Goal: Task Accomplishment & Management: Use online tool/utility

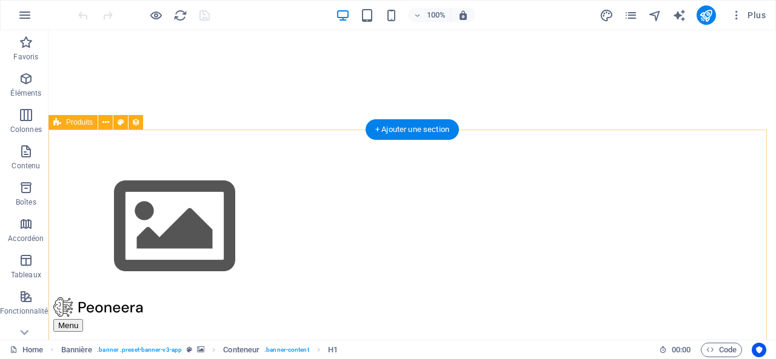
scroll to position [303, 0]
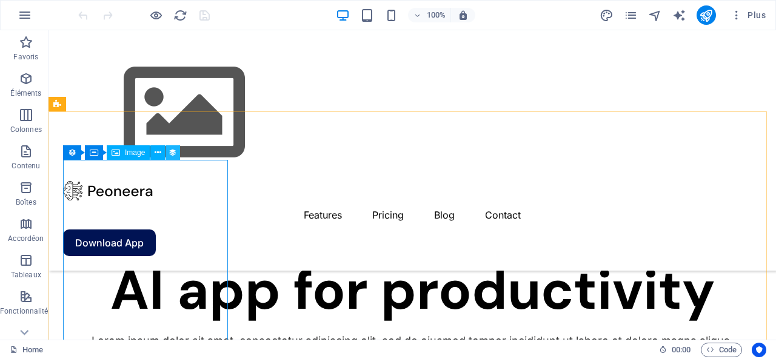
click at [173, 150] on icon at bounding box center [173, 153] width 8 height 13
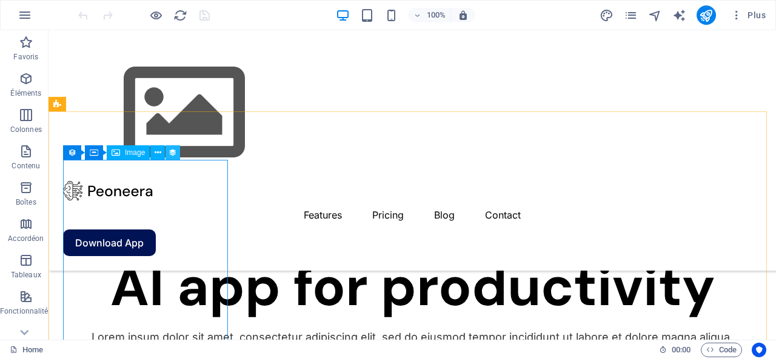
select select "px"
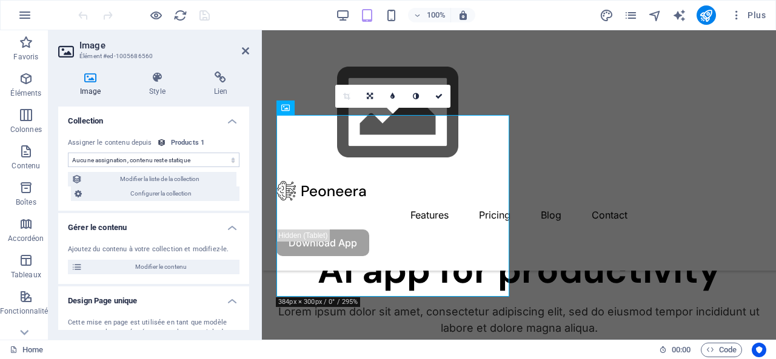
select select "image"
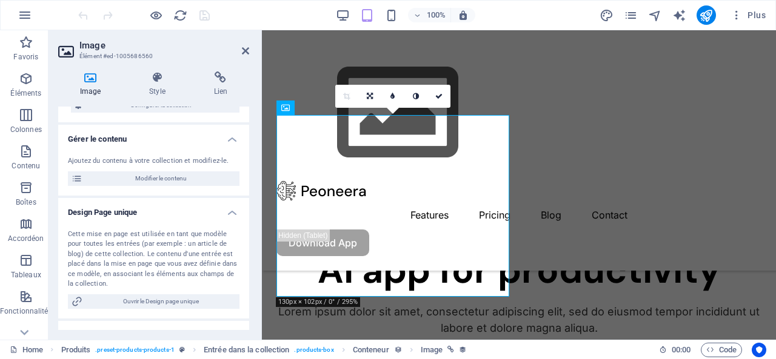
scroll to position [21, 0]
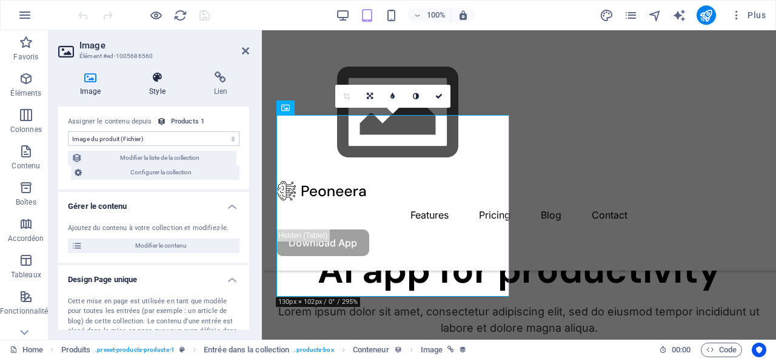
click at [155, 77] on icon at bounding box center [156, 78] width 59 height 12
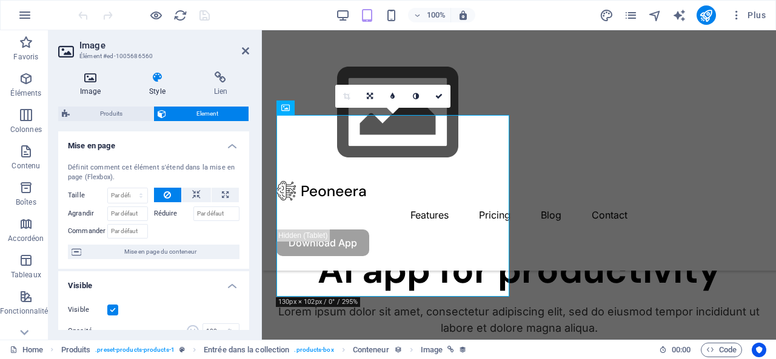
click at [91, 82] on icon at bounding box center [90, 78] width 64 height 12
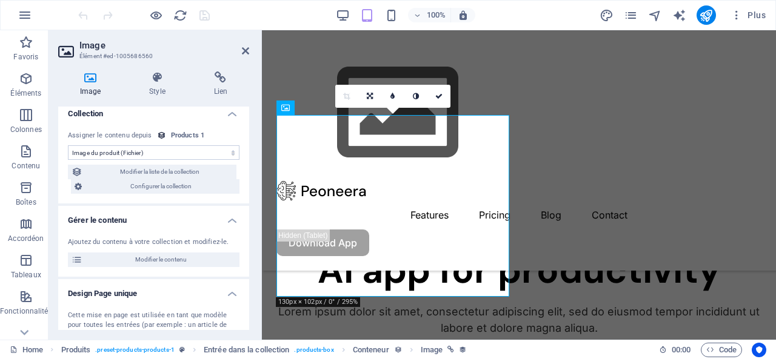
scroll to position [0, 0]
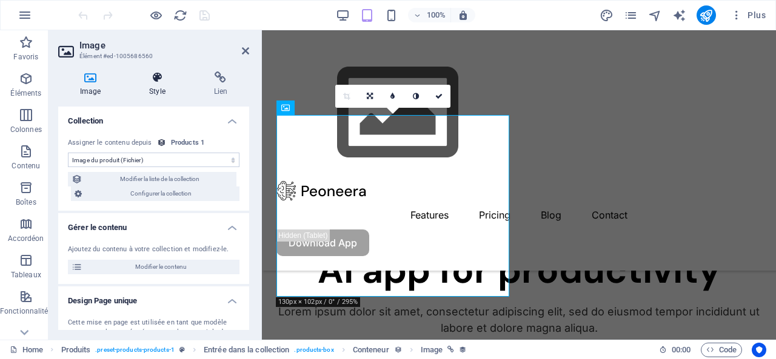
click at [159, 81] on icon at bounding box center [156, 78] width 59 height 12
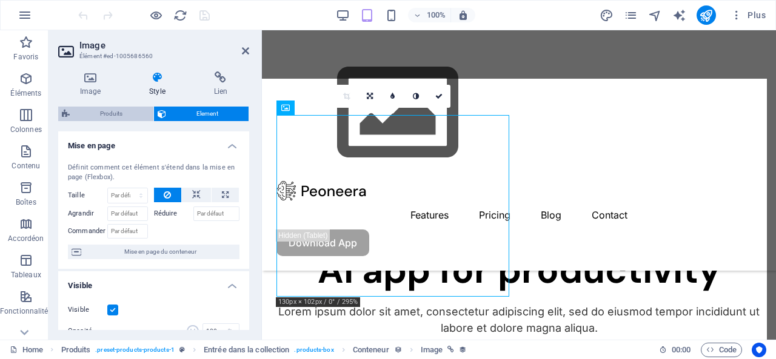
click at [101, 108] on span "Produits" at bounding box center [111, 114] width 76 height 15
select select "rem"
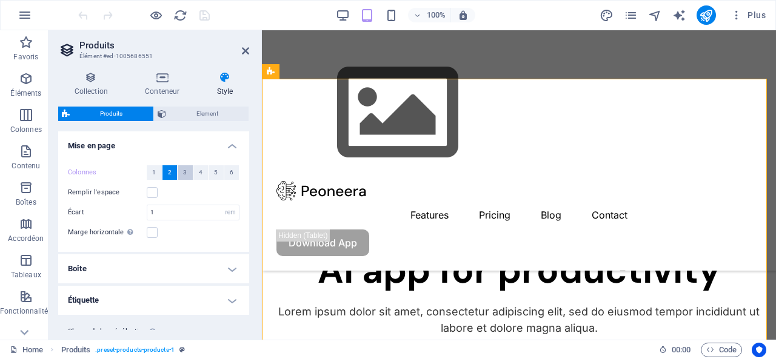
click at [183, 173] on span "3" at bounding box center [185, 172] width 4 height 15
click at [164, 172] on button "2" at bounding box center [169, 172] width 15 height 15
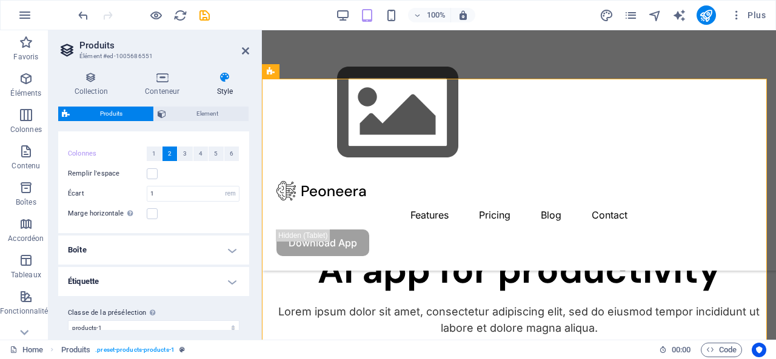
scroll to position [32, 0]
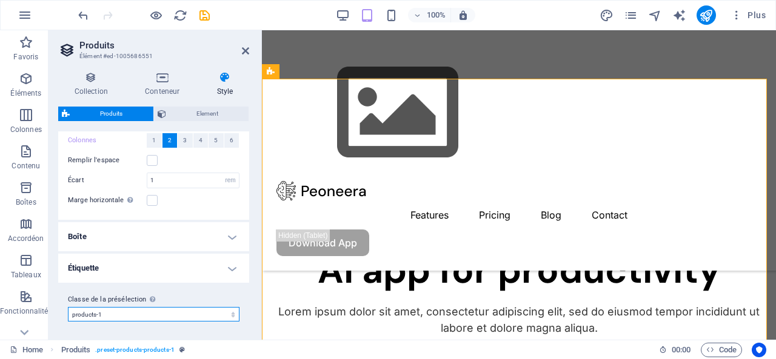
click at [179, 310] on select "products-1 Ajouter la classe de la présélection" at bounding box center [154, 314] width 172 height 15
click at [84, 233] on h4 "Boîte" at bounding box center [153, 236] width 191 height 29
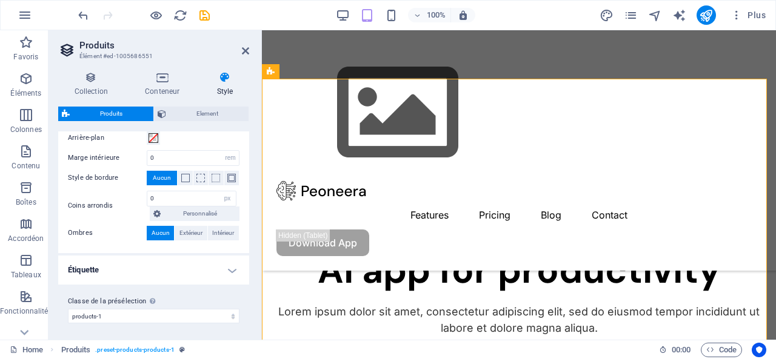
scroll to position [159, 0]
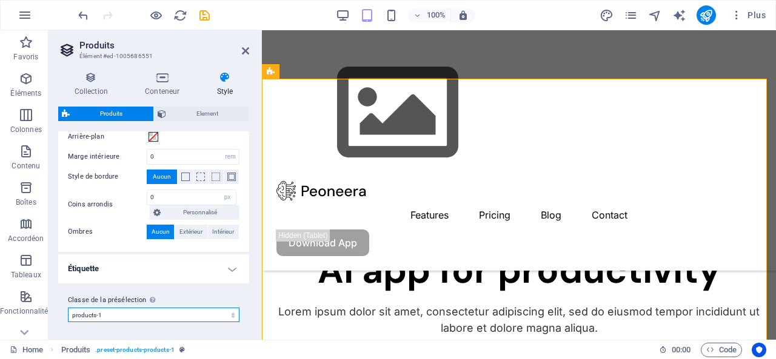
click at [132, 311] on select "products-1 Ajouter la classe de la présélection" at bounding box center [154, 315] width 172 height 15
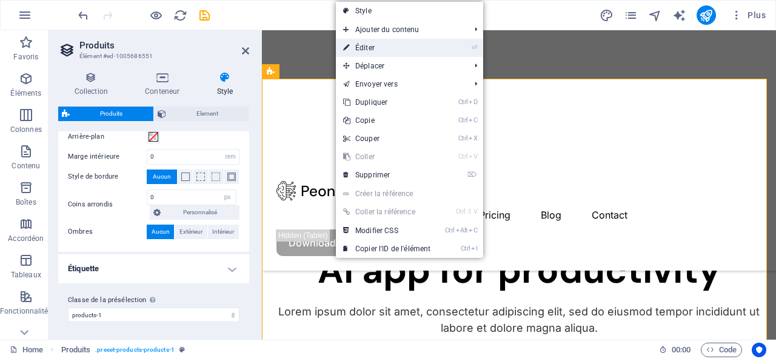
click at [393, 47] on link "⏎ Éditer" at bounding box center [387, 48] width 102 height 18
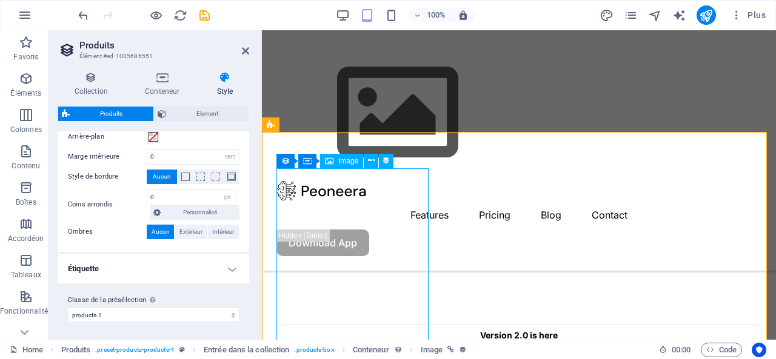
scroll to position [182, 0]
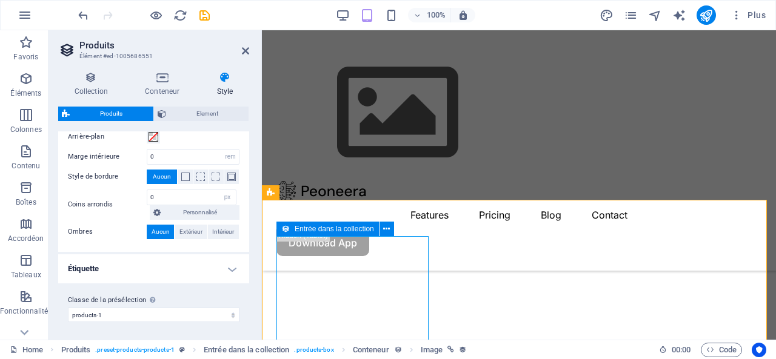
click at [305, 228] on span "Entrée dans la collection" at bounding box center [334, 229] width 79 height 7
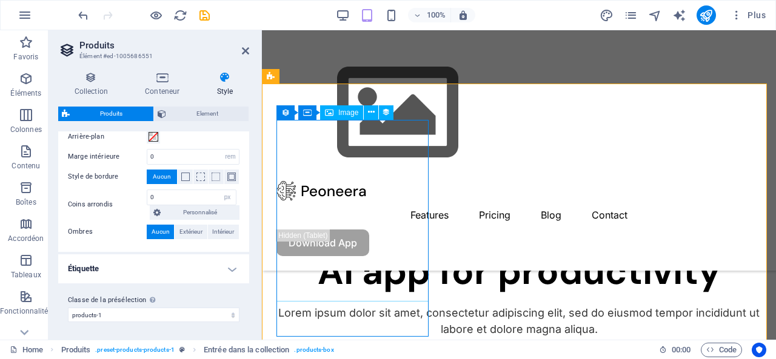
scroll to position [303, 0]
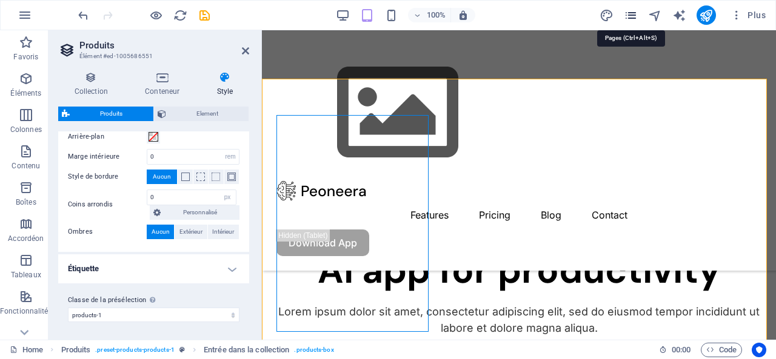
click at [628, 12] on icon "pages" at bounding box center [631, 15] width 14 height 14
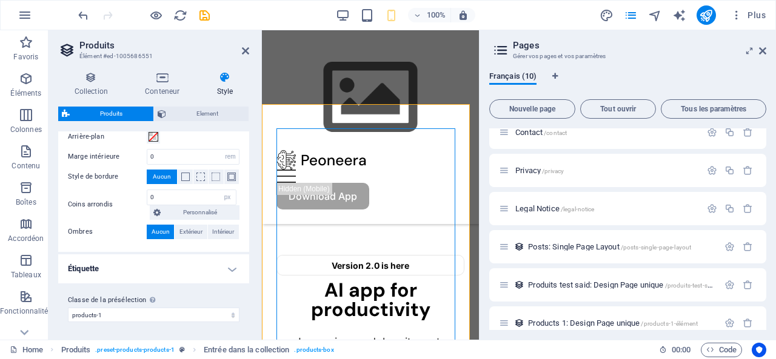
scroll to position [179, 0]
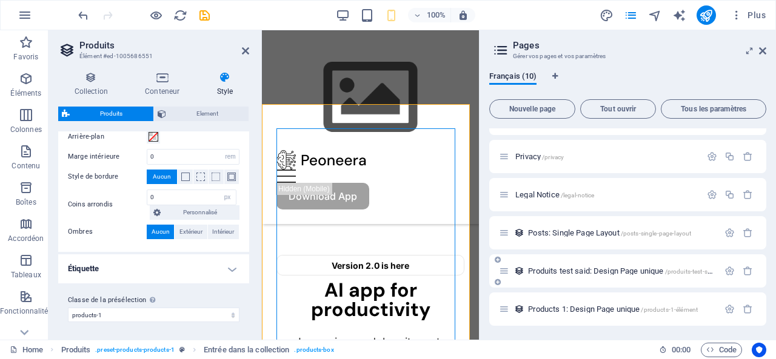
click at [507, 275] on icon at bounding box center [504, 271] width 10 height 10
click at [728, 266] on icon "button" at bounding box center [729, 271] width 10 height 10
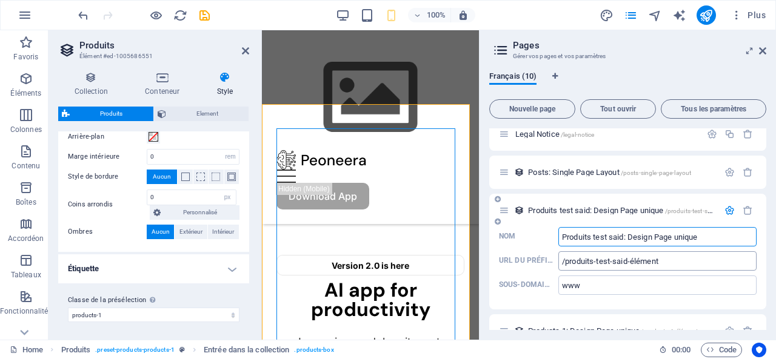
scroll to position [262, 0]
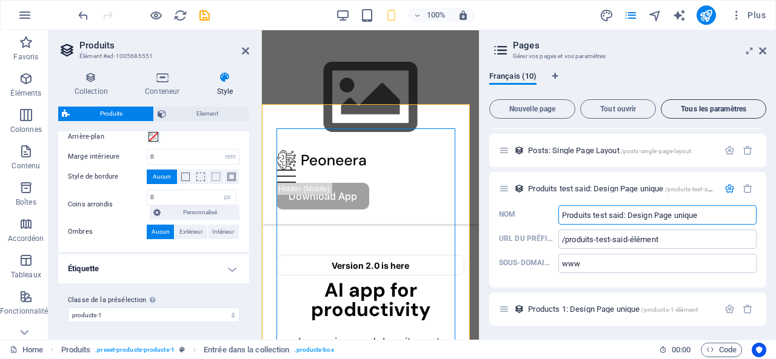
click at [712, 109] on span "Tous les paramètres" at bounding box center [713, 108] width 95 height 7
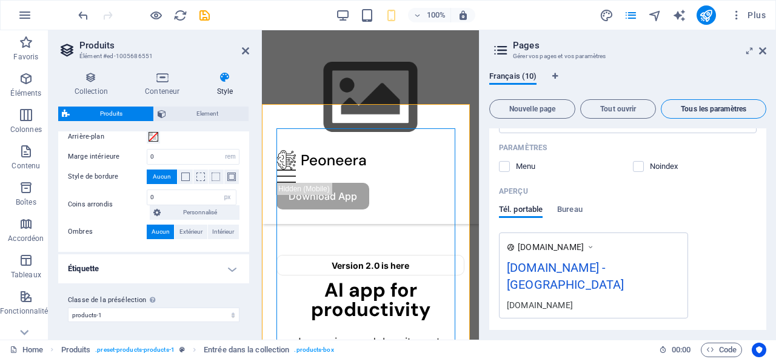
scroll to position [3672, 0]
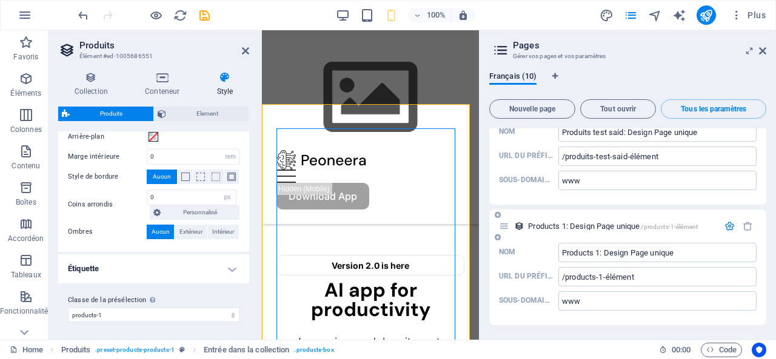
click at [658, 229] on span "/products-1-élément" at bounding box center [669, 227] width 57 height 7
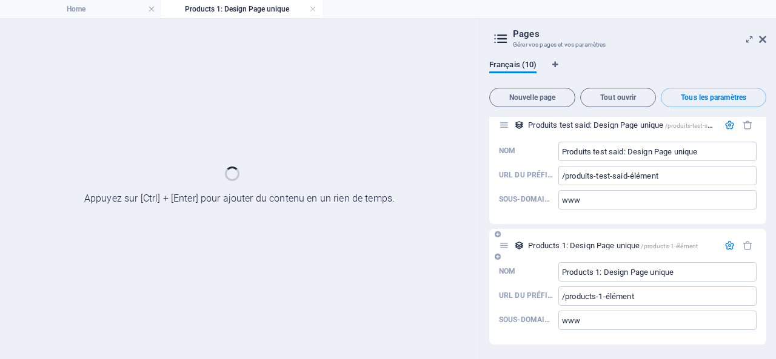
scroll to position [0, 0]
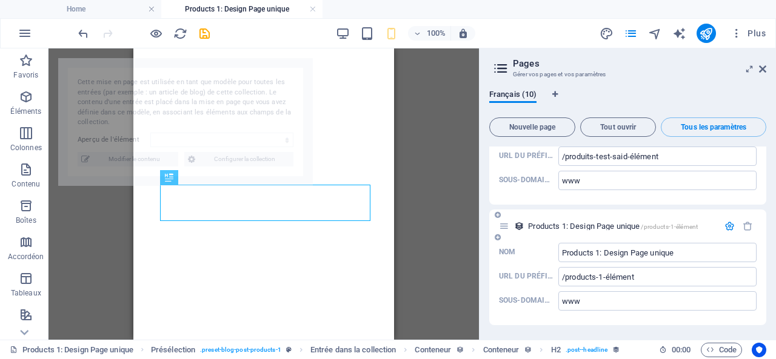
select select "68ded3036bf475346f03a5cf"
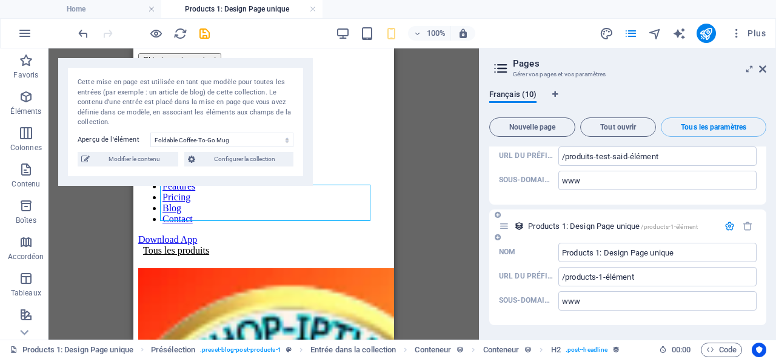
scroll to position [493, 0]
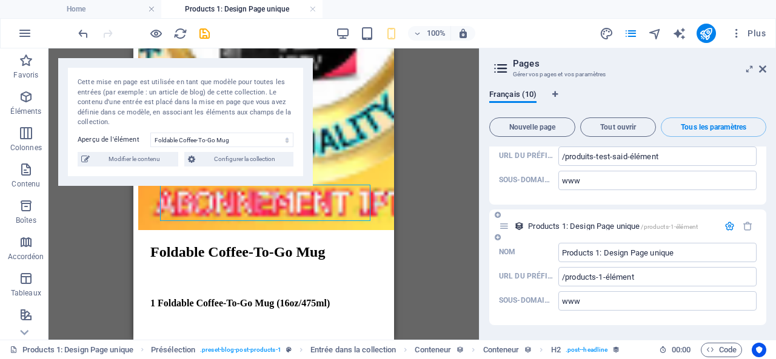
click at [729, 232] on icon "button" at bounding box center [729, 226] width 10 height 10
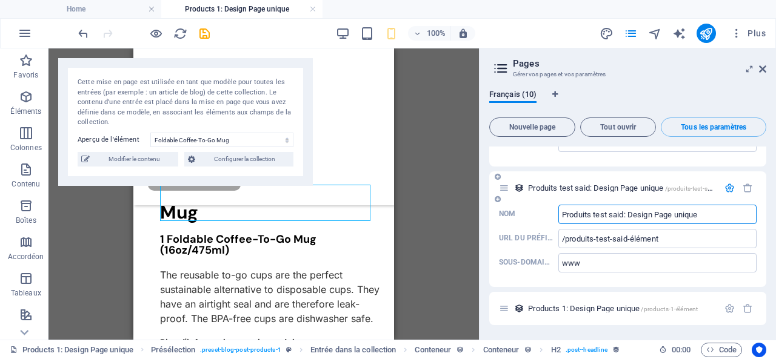
click at [720, 213] on input "Produits test said: Design Page unique" at bounding box center [657, 214] width 198 height 19
click at [726, 187] on icon "button" at bounding box center [729, 188] width 10 height 10
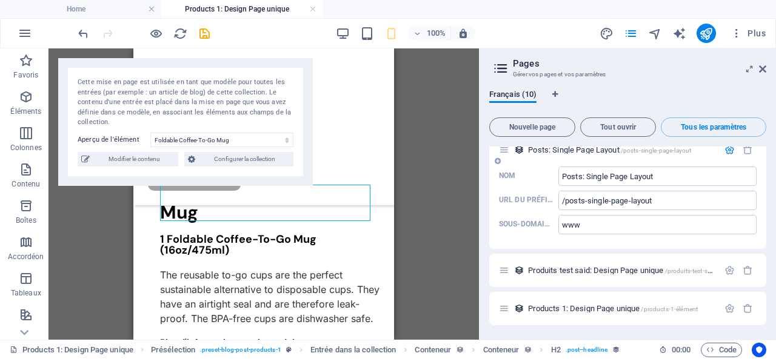
scroll to position [3465, 0]
click at [655, 119] on icon "button" at bounding box center [661, 112] width 14 height 14
click at [726, 270] on icon "button" at bounding box center [729, 271] width 10 height 10
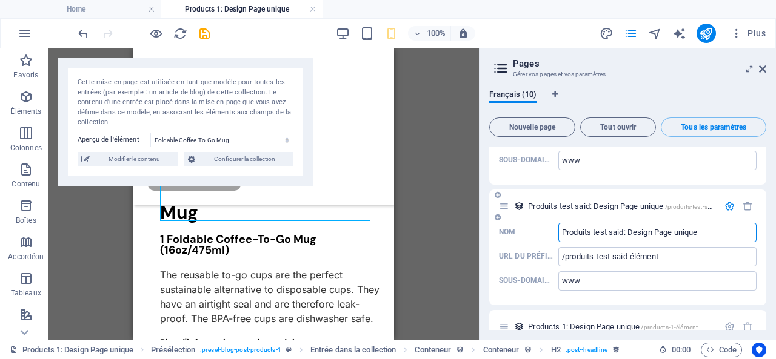
scroll to position [3771, 0]
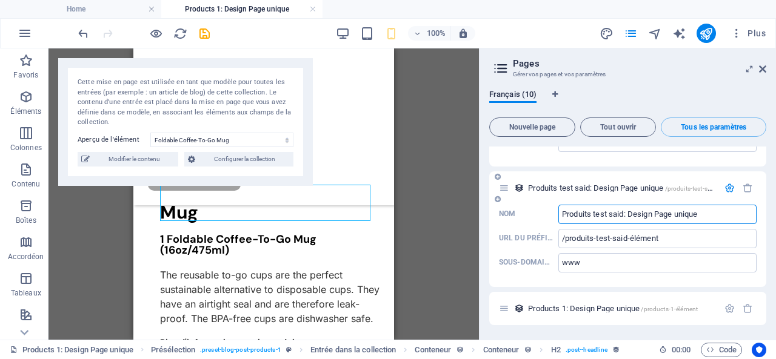
click at [719, 224] on input "Produits test said: Design Page unique" at bounding box center [657, 214] width 198 height 19
click at [694, 249] on input "/produits-test-said-élément" at bounding box center [657, 238] width 198 height 19
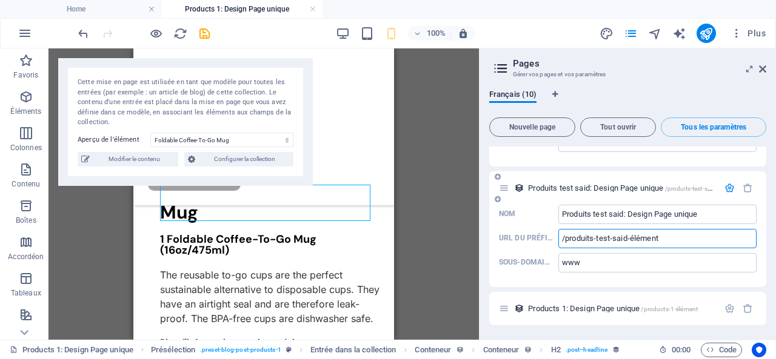
scroll to position [3793, 0]
click at [727, 307] on icon "button" at bounding box center [729, 309] width 10 height 10
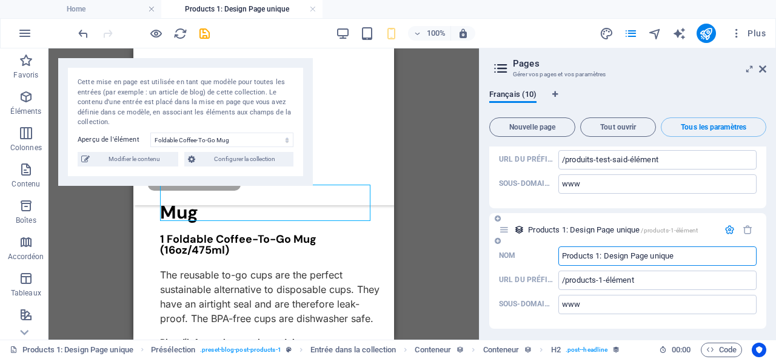
scroll to position [3868, 0]
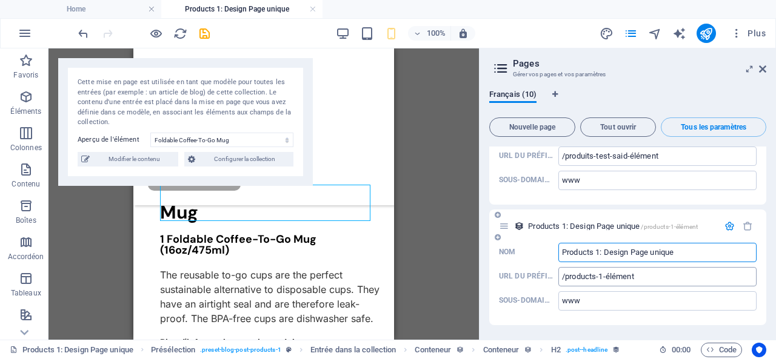
click at [701, 281] on input "/products-1-élément" at bounding box center [657, 276] width 198 height 19
click at [618, 307] on input "www" at bounding box center [657, 301] width 198 height 19
click at [497, 67] on icon at bounding box center [501, 68] width 18 height 17
click at [509, 69] on icon at bounding box center [501, 68] width 18 height 17
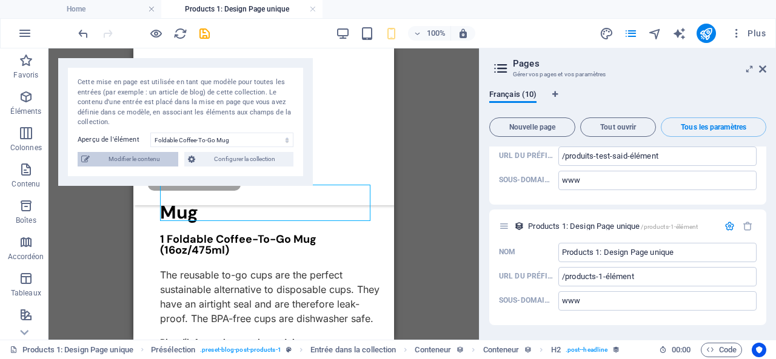
click at [136, 159] on span "Modifier le contenu" at bounding box center [133, 159] width 81 height 15
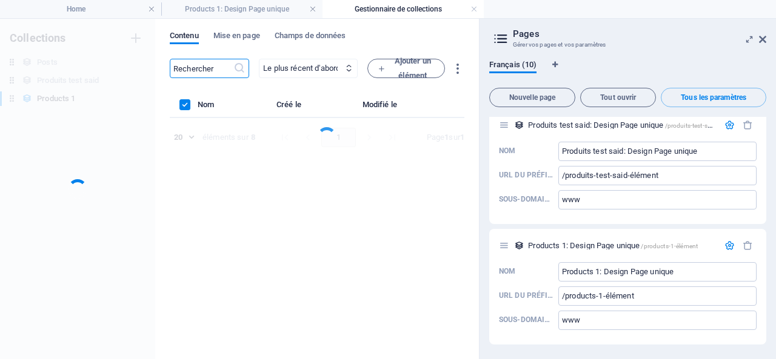
scroll to position [3826, 0]
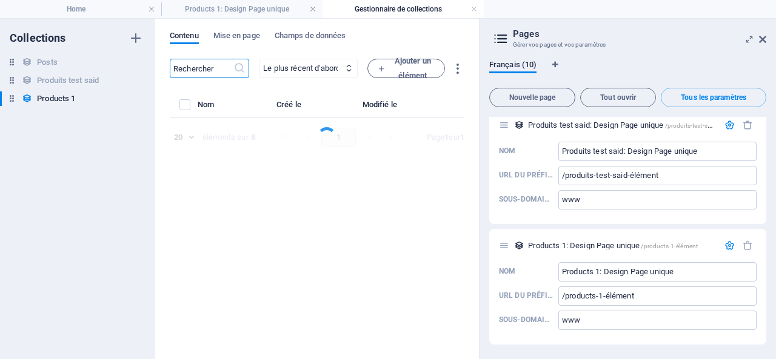
select select "Out of stock"
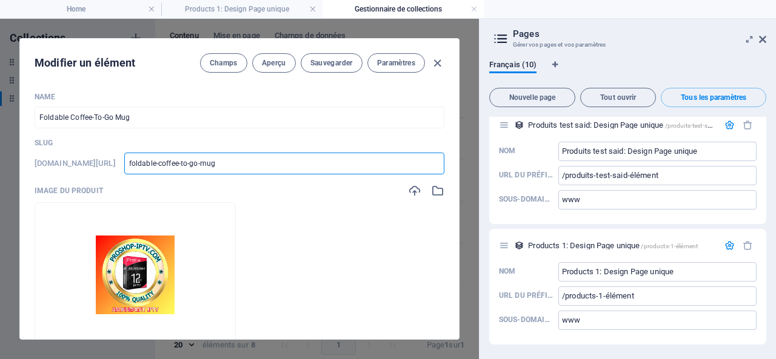
click at [227, 162] on input "foldable-coffee-to-go-mug" at bounding box center [284, 164] width 320 height 22
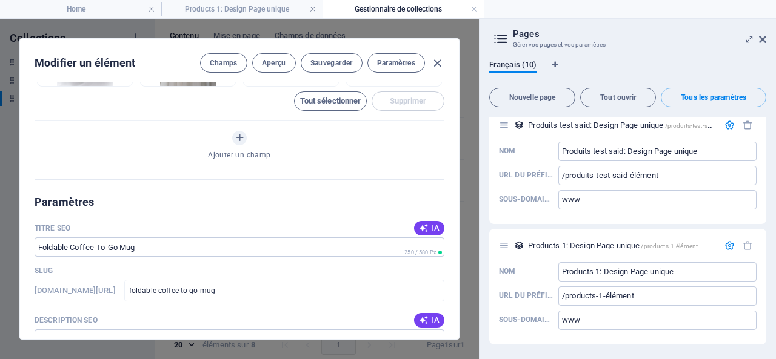
scroll to position [727, 0]
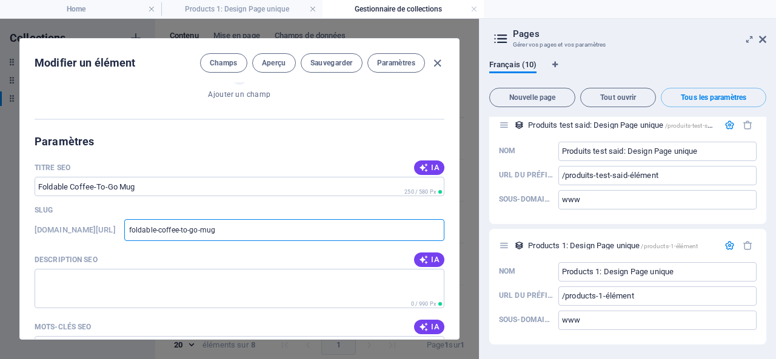
click at [313, 230] on input "foldable-coffee-to-go-mug" at bounding box center [284, 230] width 320 height 22
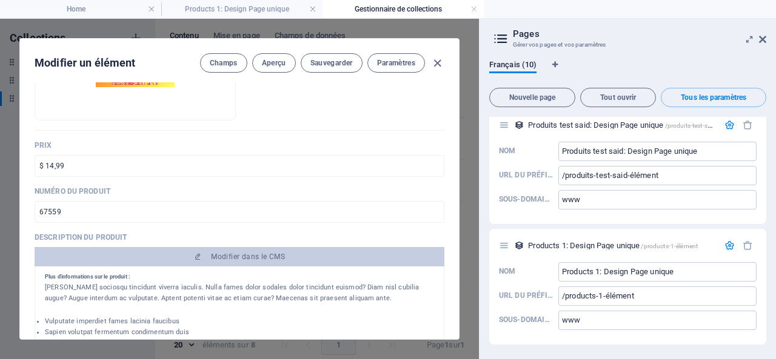
scroll to position [106, 0]
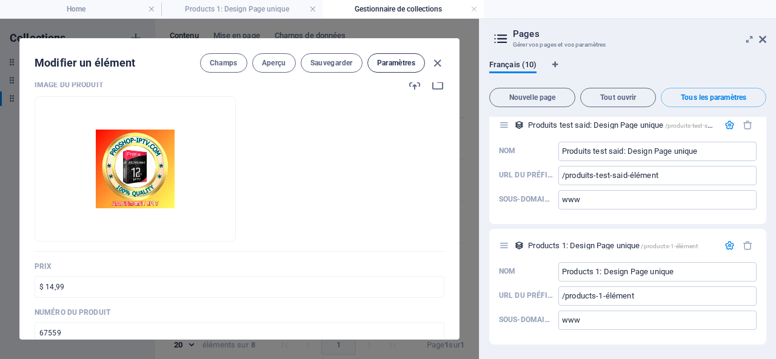
click at [393, 58] on span "Paramètres" at bounding box center [396, 63] width 38 height 10
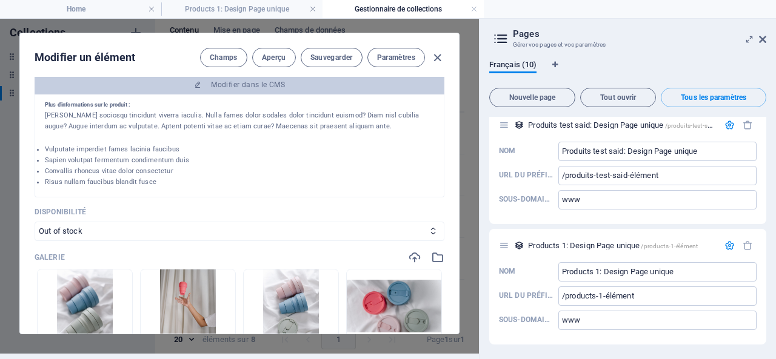
scroll to position [294, 0]
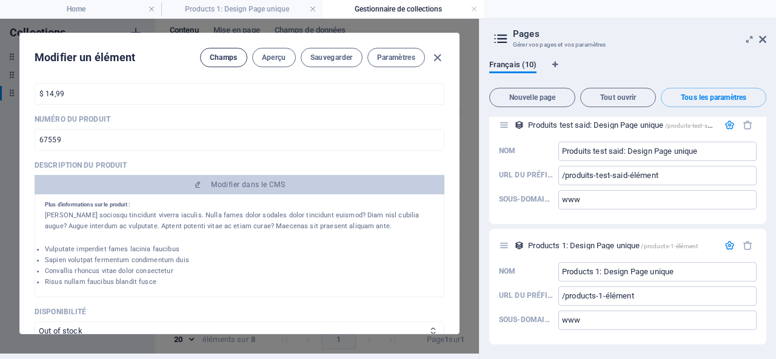
click at [221, 53] on span "Champs" at bounding box center [224, 58] width 28 height 10
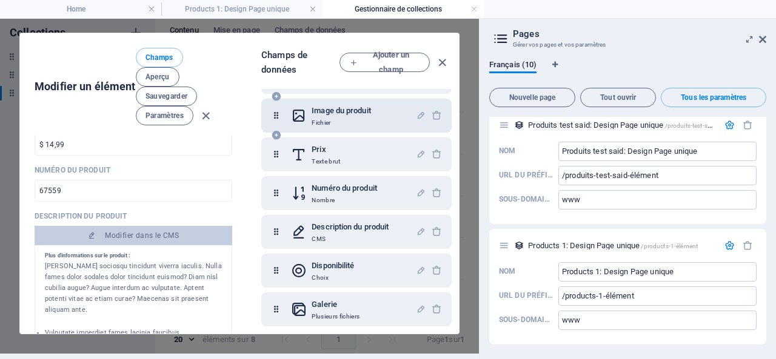
scroll to position [87, 0]
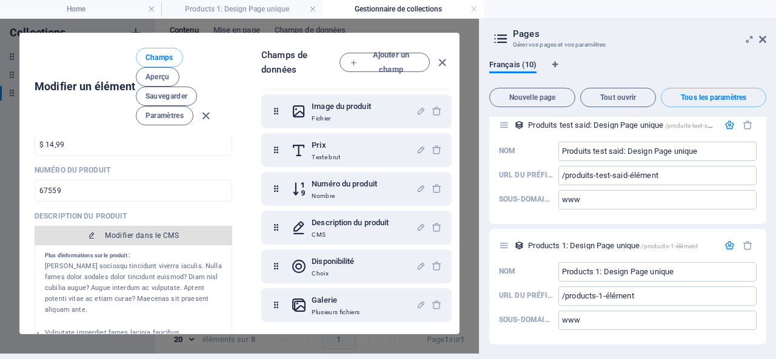
click at [132, 231] on span "Modifier dans le CMS" at bounding box center [142, 236] width 74 height 10
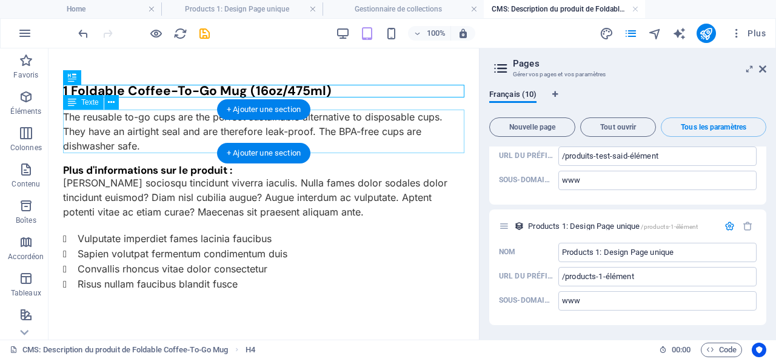
scroll to position [0, 0]
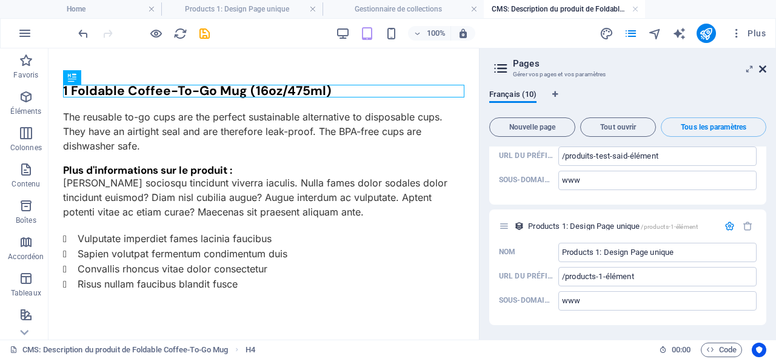
click at [763, 65] on icon at bounding box center [762, 69] width 7 height 10
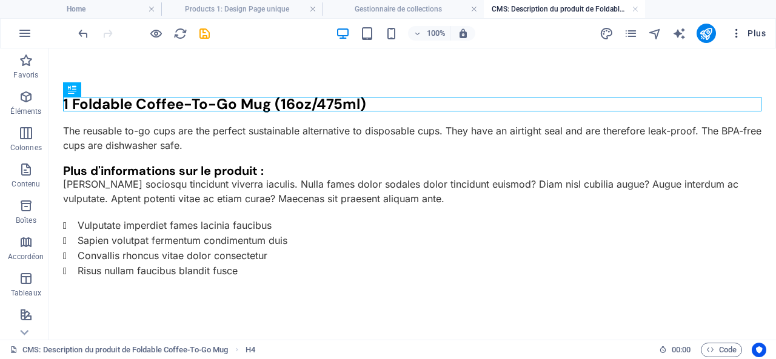
click at [738, 30] on icon "button" at bounding box center [736, 33] width 12 height 12
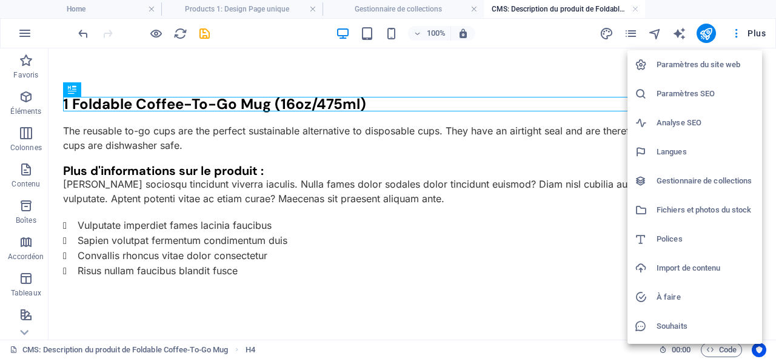
click at [631, 30] on div at bounding box center [388, 179] width 776 height 359
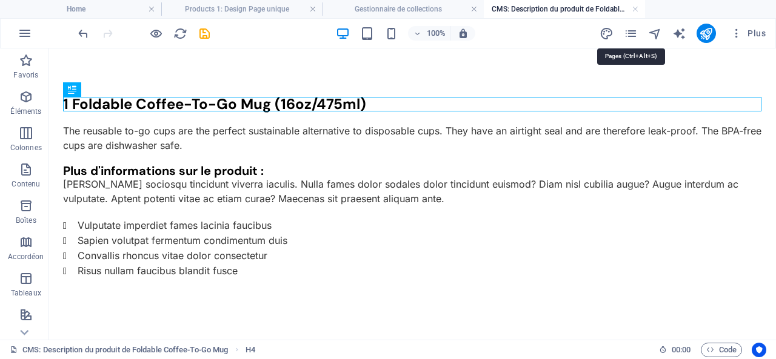
click at [630, 30] on icon "pages" at bounding box center [631, 34] width 14 height 14
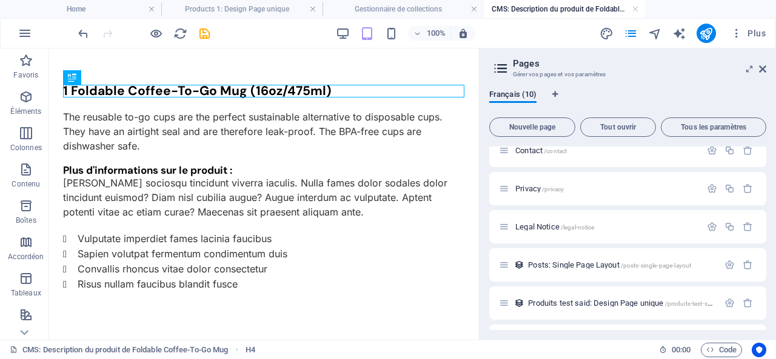
scroll to position [182, 0]
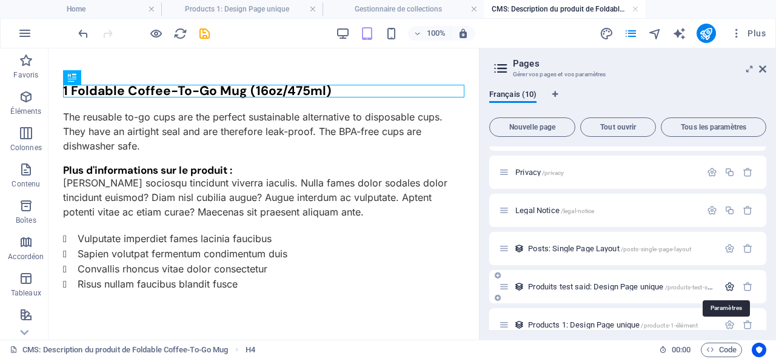
click at [729, 285] on icon "button" at bounding box center [729, 287] width 10 height 10
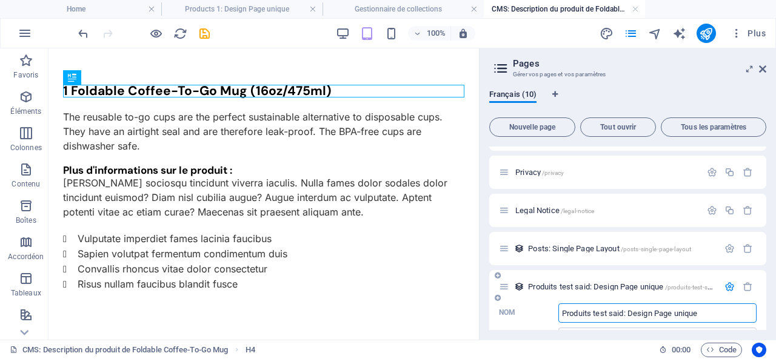
scroll to position [242, 0]
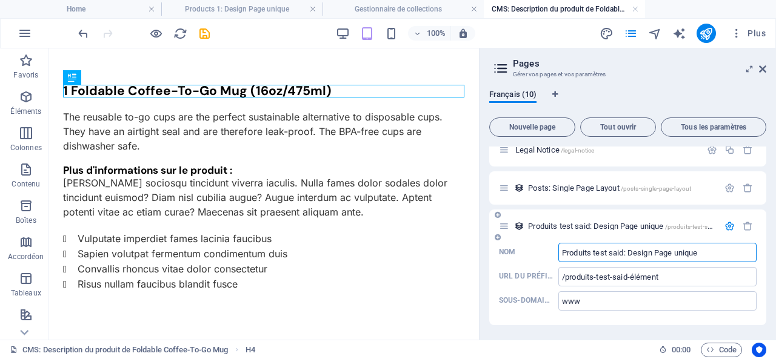
click at [704, 252] on input "Produits test said: Design Page unique" at bounding box center [657, 252] width 198 height 19
click at [28, 94] on icon "button" at bounding box center [26, 97] width 15 height 15
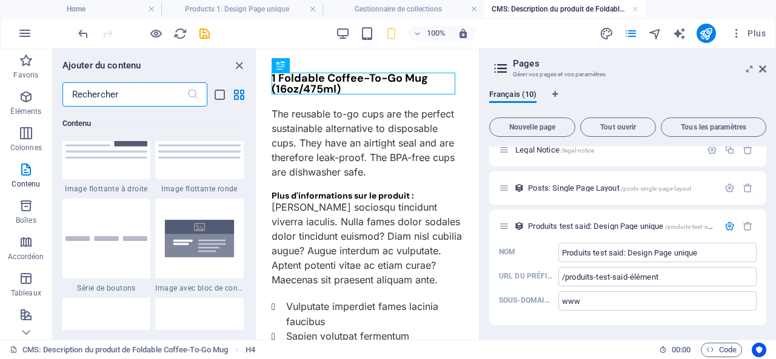
scroll to position [2796, 0]
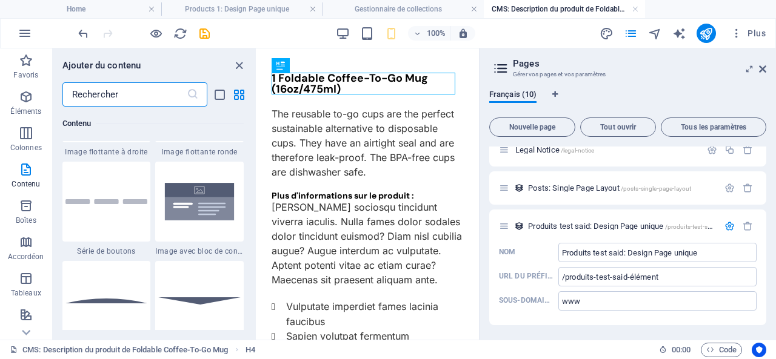
click at [500, 72] on icon at bounding box center [501, 68] width 18 height 17
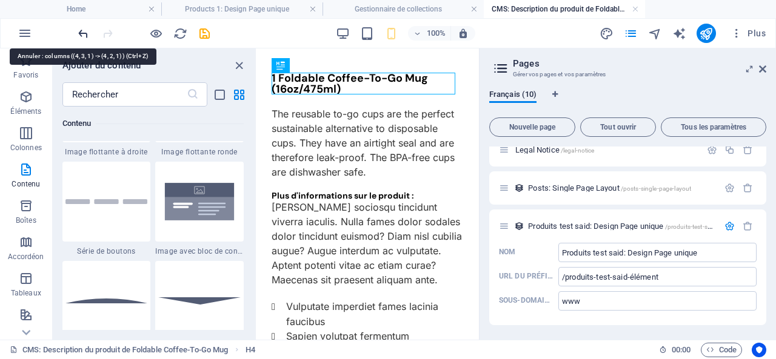
click at [82, 32] on icon "undo" at bounding box center [83, 34] width 14 height 14
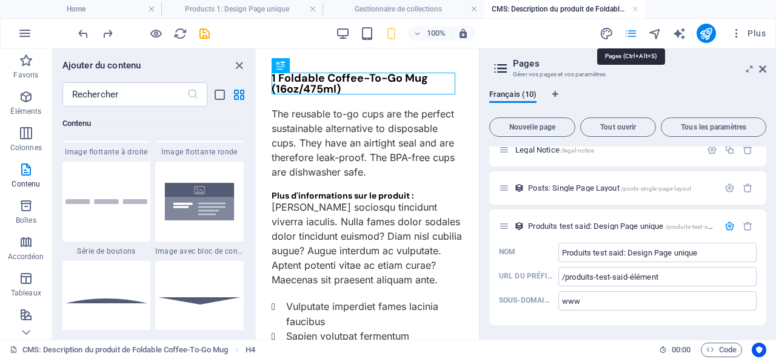
click at [632, 37] on icon "pages" at bounding box center [631, 34] width 14 height 14
click at [632, 34] on icon "pages" at bounding box center [631, 34] width 14 height 14
click at [765, 66] on icon at bounding box center [762, 69] width 7 height 10
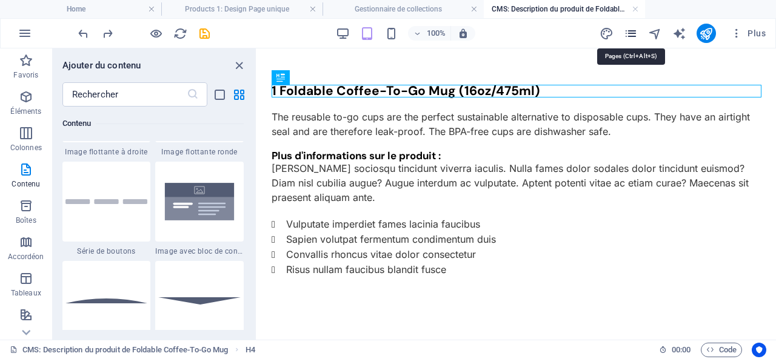
click at [631, 30] on icon "pages" at bounding box center [631, 34] width 14 height 14
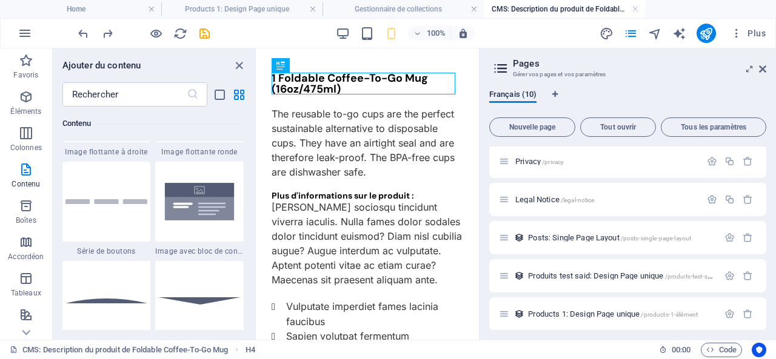
scroll to position [198, 0]
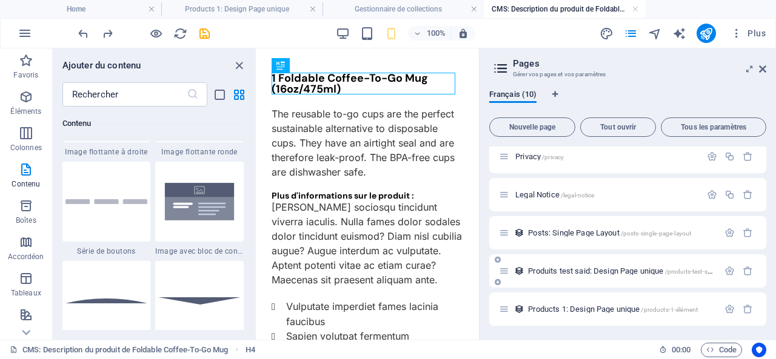
click at [567, 267] on span "Produits test said: Design Page unique /produits-test-said-élément" at bounding box center [633, 271] width 211 height 9
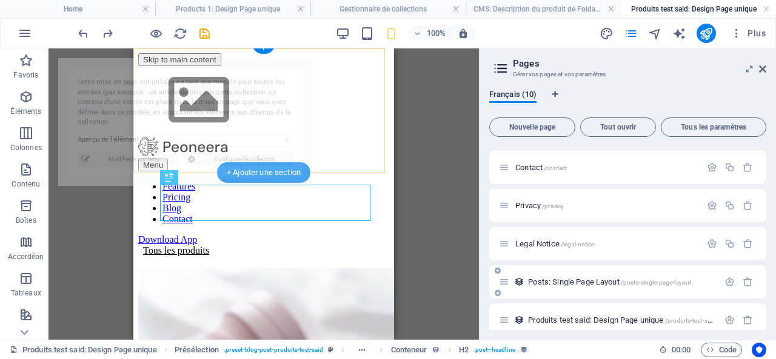
scroll to position [493, 0]
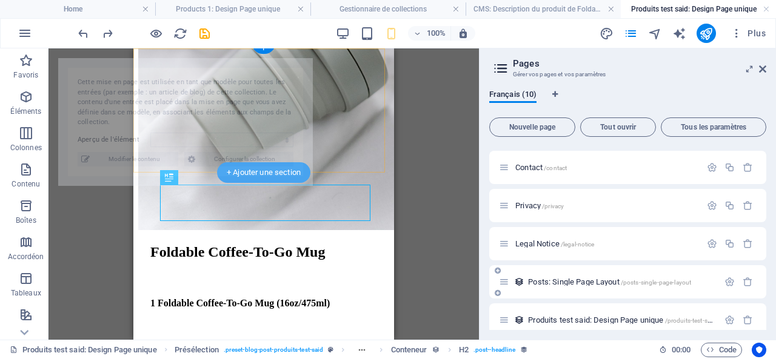
select select "68de818d72be648b3d0f0d1d"
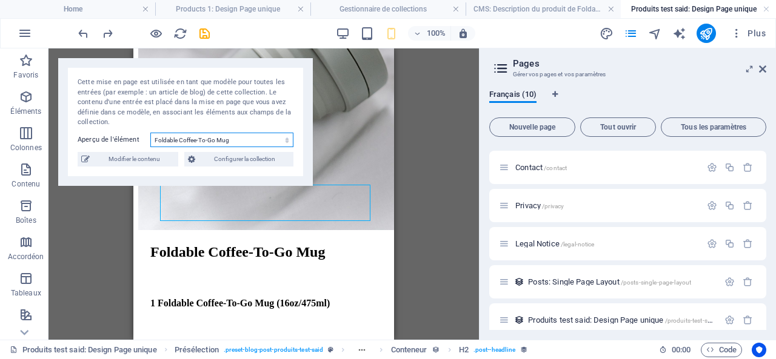
click at [261, 136] on select "Foldable Coffee-To-Go Mug Stainless Steel Drinking Bottle Organic Food Nets Nat…" at bounding box center [221, 140] width 143 height 15
click at [65, 178] on div "Cette mise en page est utilisée en tant que modèle pour toutes les entrées (par…" at bounding box center [185, 122] width 255 height 128
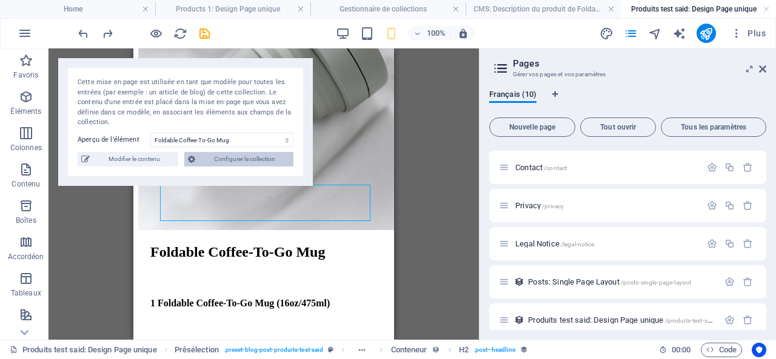
click at [226, 157] on span "Configurer la collection" at bounding box center [244, 159] width 91 height 15
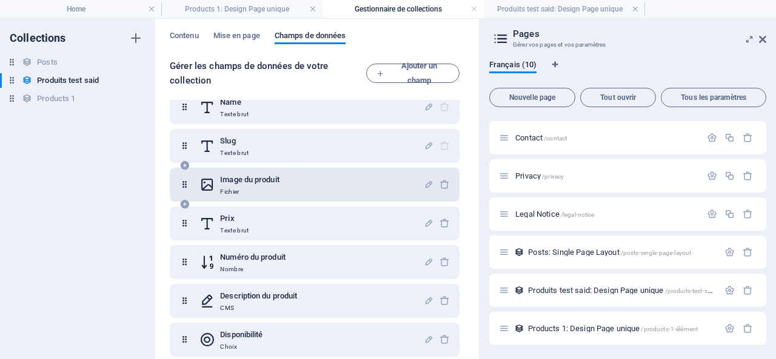
scroll to position [0, 0]
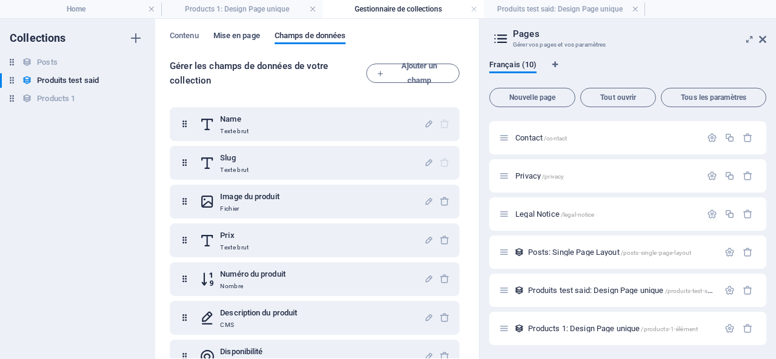
click at [239, 35] on span "Mise en page" at bounding box center [236, 36] width 47 height 17
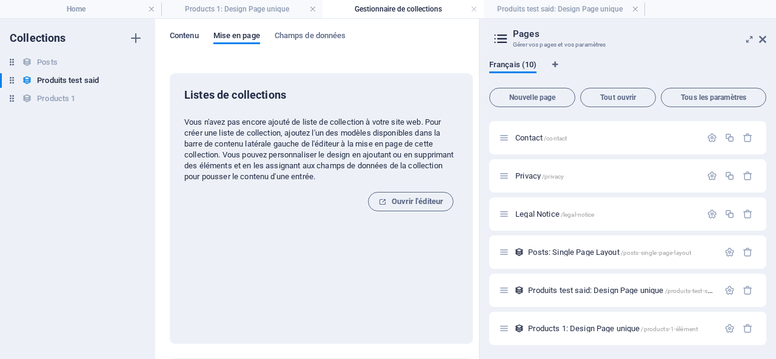
click at [180, 35] on span "Contenu" at bounding box center [184, 36] width 29 height 17
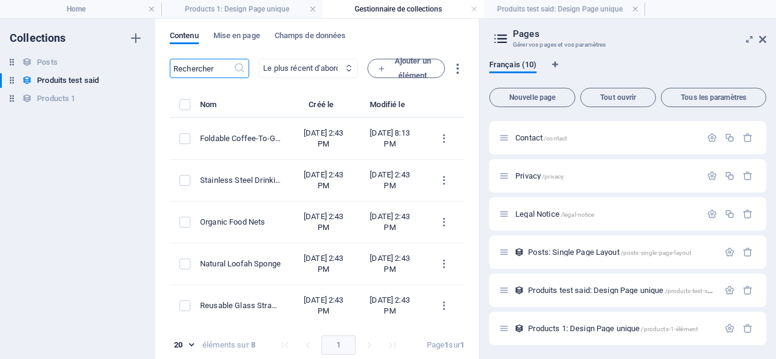
click at [310, 67] on select "Le plus récent d'abord Le plus ancien d'abord Dernière modification le Name (cr…" at bounding box center [308, 68] width 99 height 19
click at [303, 33] on span "Champs de données" at bounding box center [311, 36] width 72 height 17
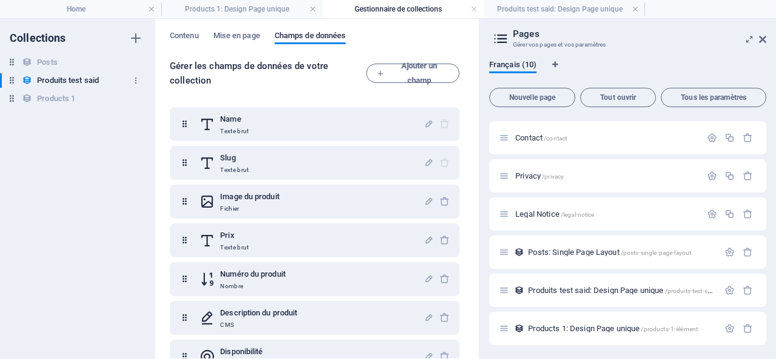
click at [13, 82] on icon at bounding box center [12, 80] width 10 height 10
click at [56, 79] on h6 "Produits test said" at bounding box center [68, 80] width 62 height 15
click at [137, 79] on icon "button" at bounding box center [136, 80] width 8 height 8
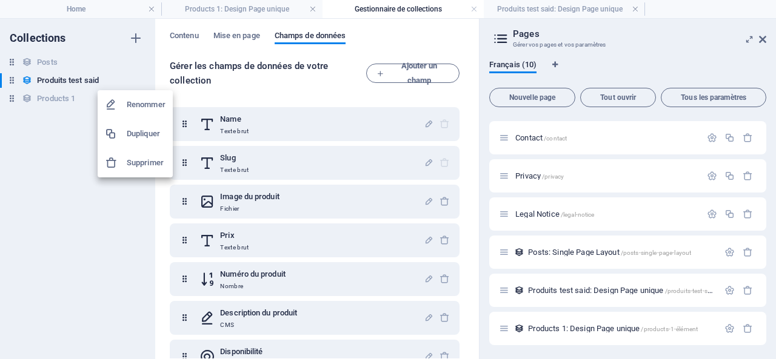
click at [44, 159] on div at bounding box center [388, 179] width 776 height 359
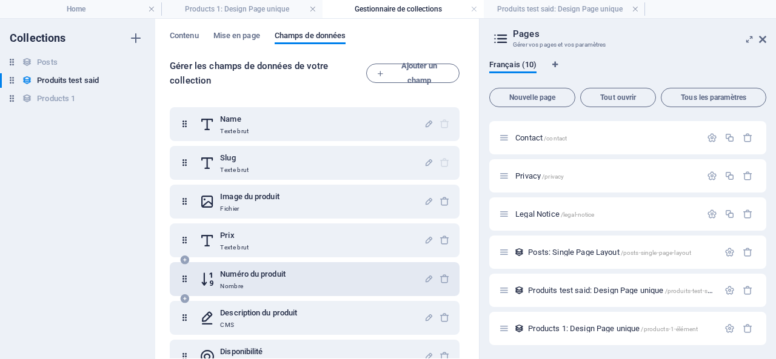
scroll to position [58, 0]
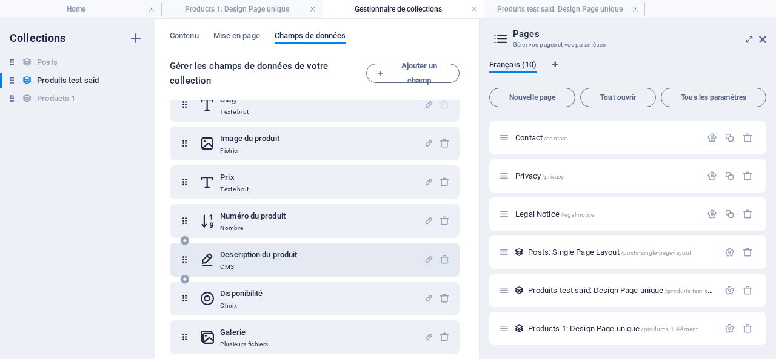
click at [286, 258] on h6 "Description du produit" at bounding box center [258, 255] width 77 height 15
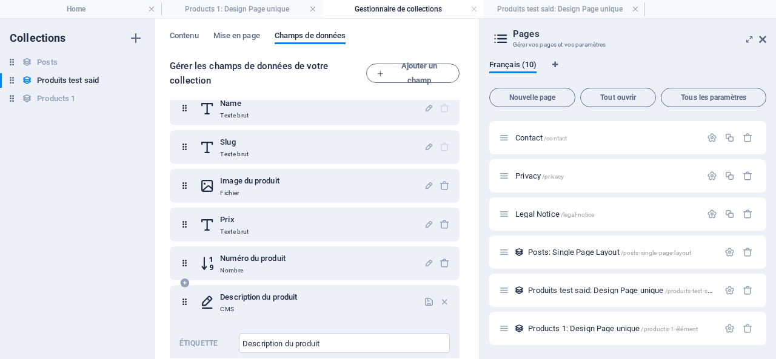
scroll to position [0, 0]
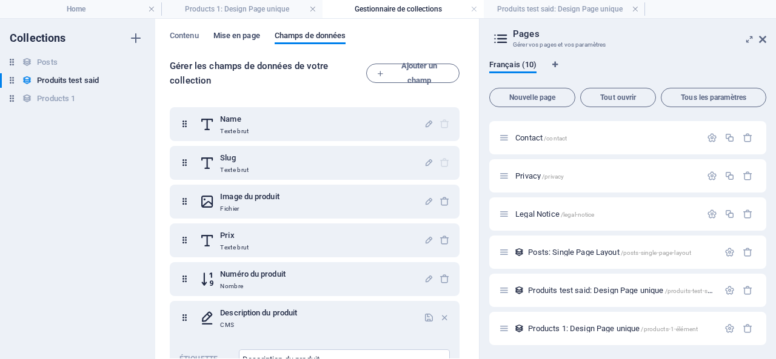
click at [234, 35] on span "Mise en page" at bounding box center [236, 36] width 47 height 17
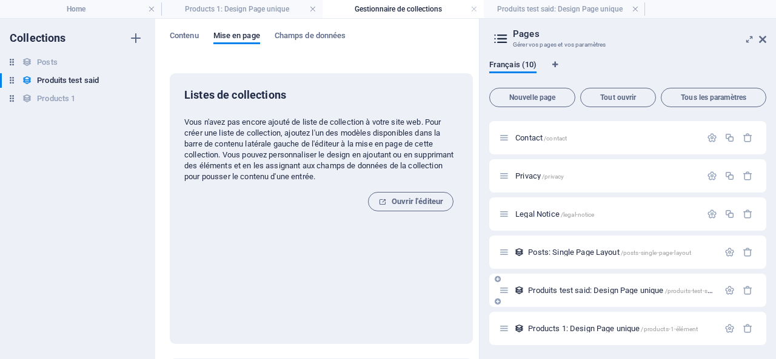
scroll to position [0, 11]
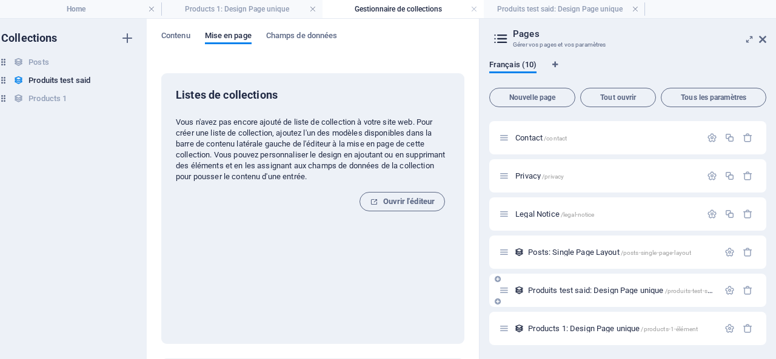
drag, startPoint x: 64, startPoint y: 79, endPoint x: 535, endPoint y: 284, distance: 514.5
click at [535, 284] on div "Home Products 1: Design Page unique Gestionnaire de collections Produits test s…" at bounding box center [388, 188] width 776 height 341
click at [308, 261] on div "Listes de collections Vous n'avez pas encore ajouté de liste de collection à vo…" at bounding box center [313, 209] width 274 height 242
click at [408, 199] on span "Ouvrir l'éditeur" at bounding box center [402, 202] width 65 height 15
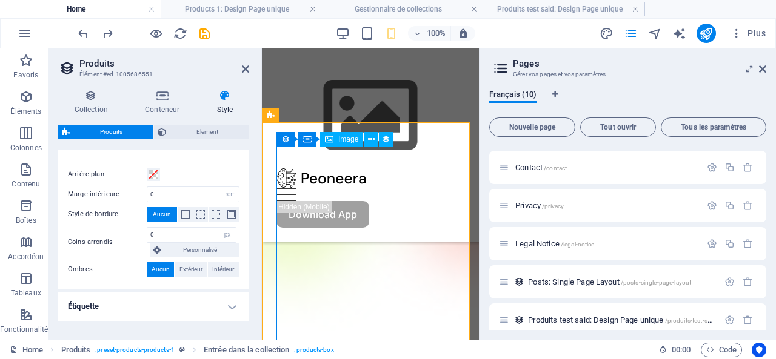
scroll to position [303, 0]
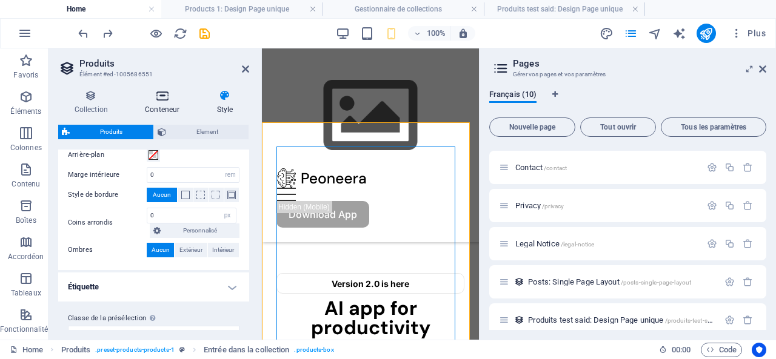
click at [159, 93] on icon at bounding box center [162, 96] width 67 height 12
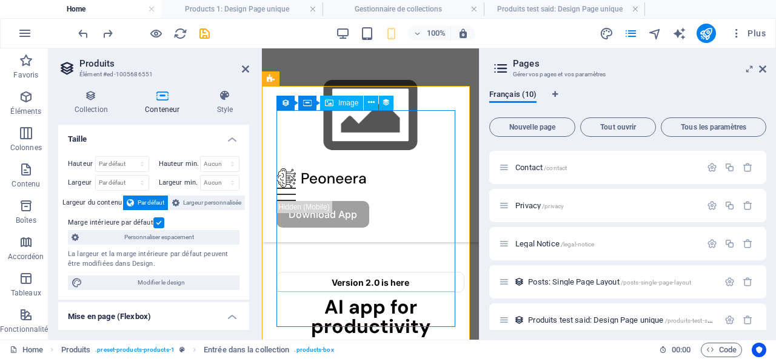
scroll to position [242, 0]
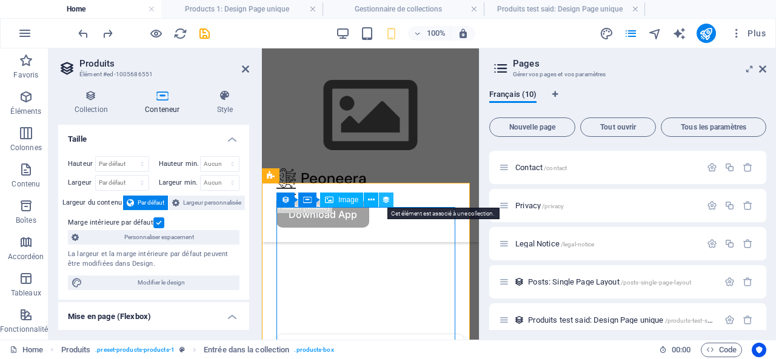
click at [389, 198] on icon at bounding box center [386, 200] width 8 height 13
select select "image"
select select "px"
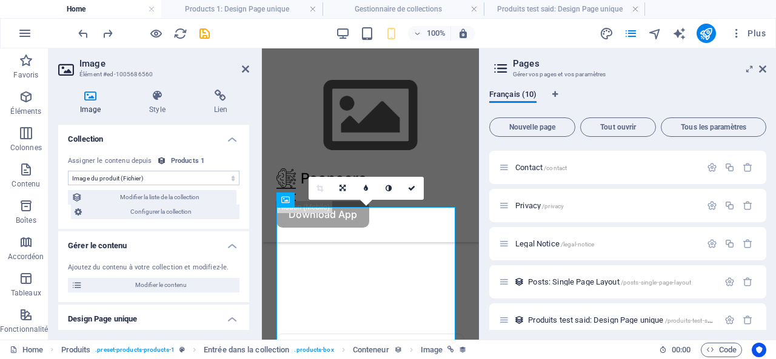
click at [207, 178] on select "Aucune assignation, contenu reste statique Créé le (Date) Mis à jour le (Date) …" at bounding box center [154, 178] width 172 height 15
select select "product_images"
click at [68, 171] on select "Aucune assignation, contenu reste statique Créé le (Date) Mis à jour le (Date) …" at bounding box center [154, 178] width 172 height 15
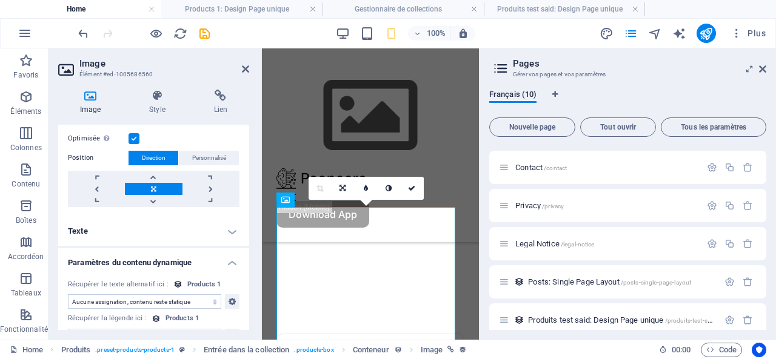
scroll to position [464, 0]
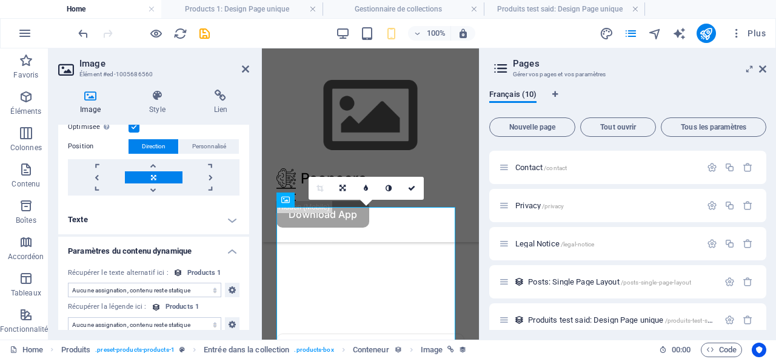
click at [179, 283] on select "Aucune assignation, contenu reste statique Créé le (Date) Mis à jour le (Date) …" at bounding box center [144, 290] width 153 height 15
select select "name"
click at [68, 283] on select "Aucune assignation, contenu reste statique Créé le (Date) Mis à jour le (Date) …" at bounding box center [144, 290] width 153 height 15
click at [181, 318] on select "Aucune assignation, contenu reste statique Créé le (Date) Mis à jour le (Date) …" at bounding box center [144, 325] width 153 height 15
click at [78, 139] on label "Position" at bounding box center [98, 146] width 61 height 15
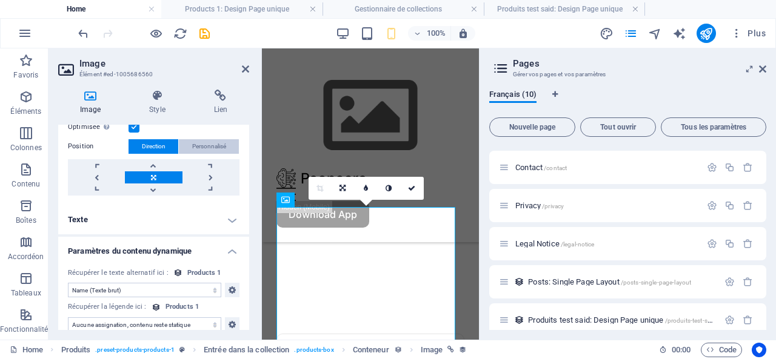
click at [201, 139] on span "Personnalisé" at bounding box center [209, 146] width 34 height 15
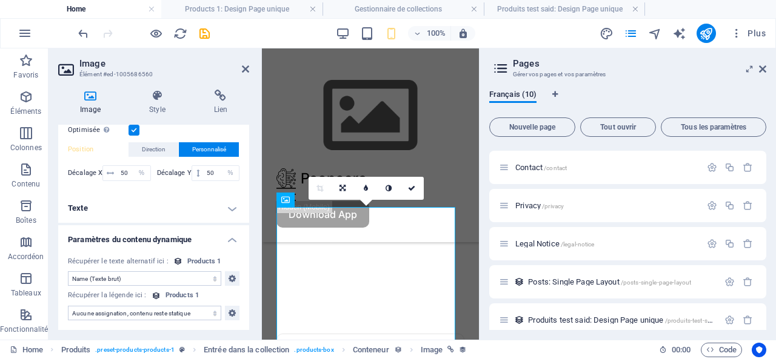
scroll to position [449, 0]
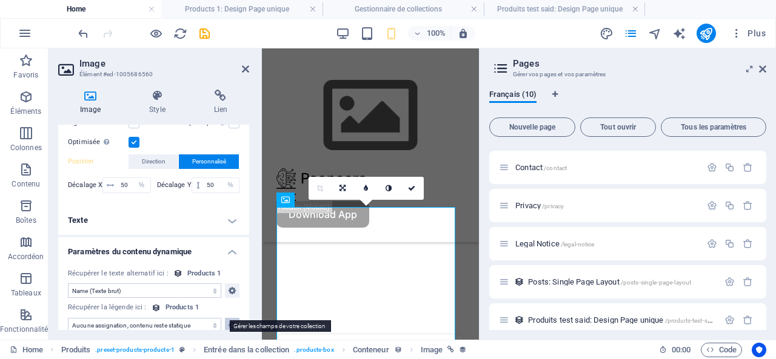
click at [232, 318] on icon at bounding box center [232, 325] width 7 height 15
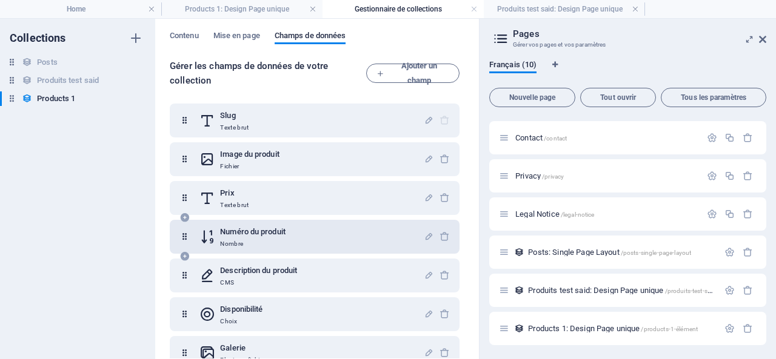
scroll to position [58, 0]
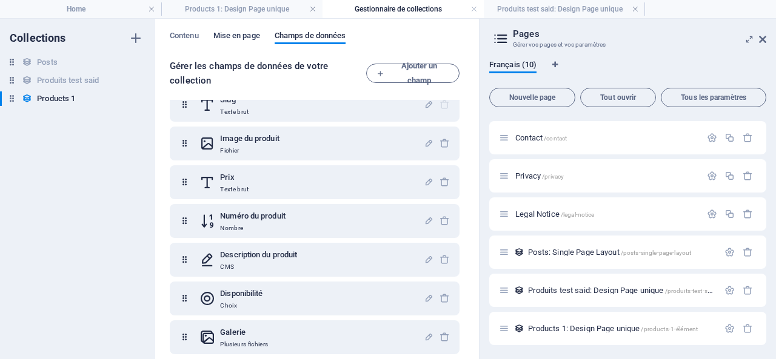
click at [235, 37] on span "Mise en page" at bounding box center [236, 36] width 47 height 17
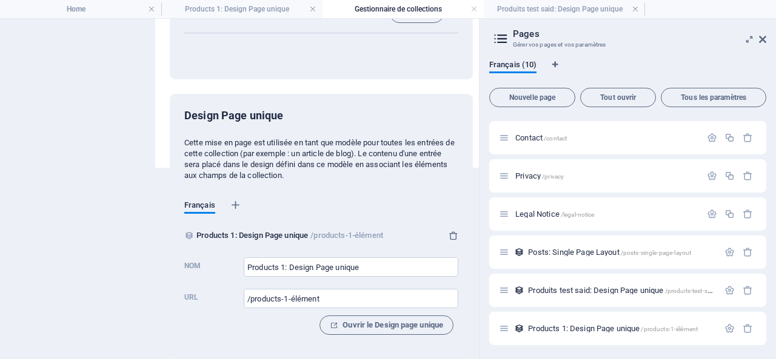
scroll to position [200, 0]
click at [387, 12] on h4 "Gestionnaire de collections" at bounding box center [403, 8] width 161 height 13
click at [259, 8] on h4 "Products 1: Design Page unique" at bounding box center [241, 8] width 161 height 13
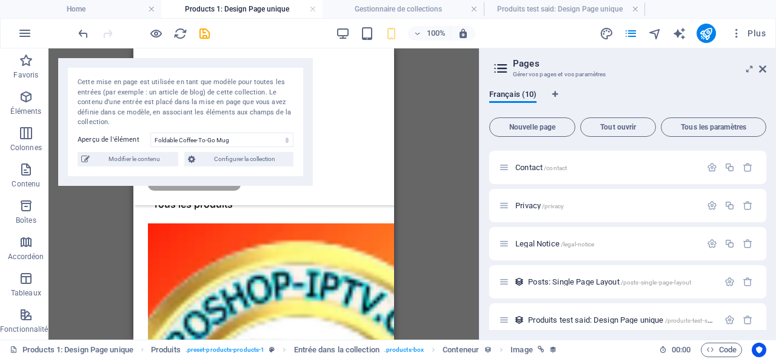
scroll to position [493, 0]
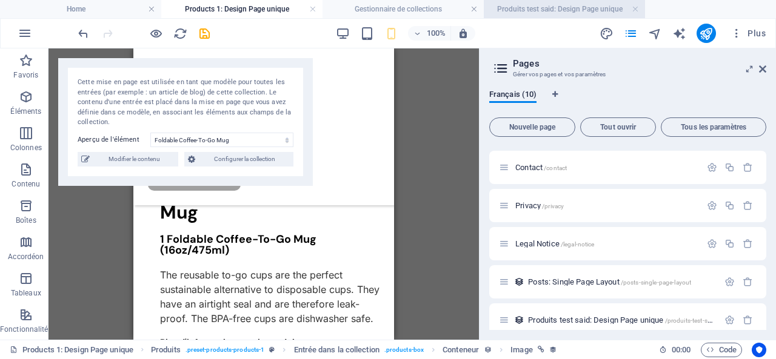
click at [558, 5] on h4 "Produits test said: Design Page unique" at bounding box center [564, 8] width 161 height 13
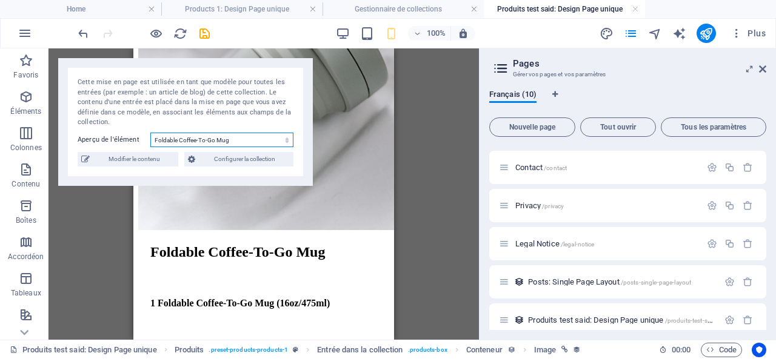
click at [244, 141] on select "Foldable Coffee-To-Go Mug Stainless Steel Drinking Bottle Organic Food Nets Nat…" at bounding box center [221, 140] width 143 height 15
click at [414, 182] on div "Glissez et déposez l'élément de votre choix pour remplacer le contenu existant.…" at bounding box center [263, 194] width 430 height 292
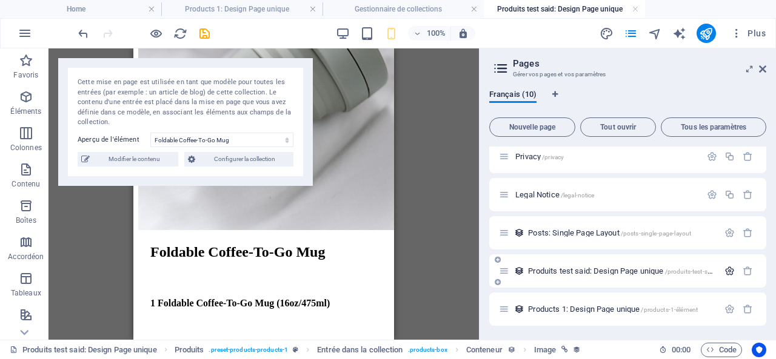
click at [724, 270] on icon "button" at bounding box center [729, 271] width 10 height 10
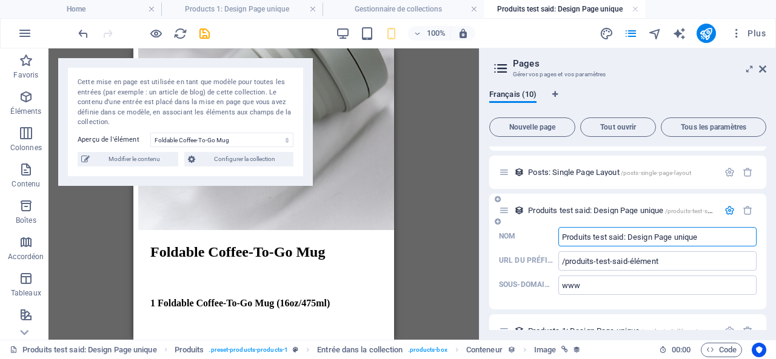
scroll to position [280, 0]
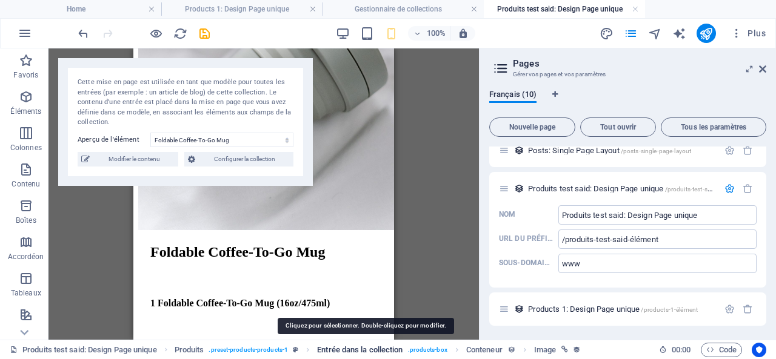
click at [392, 349] on span "Entrée dans la collection" at bounding box center [359, 350] width 85 height 15
click at [396, 347] on span "Entrée dans la collection" at bounding box center [359, 350] width 85 height 15
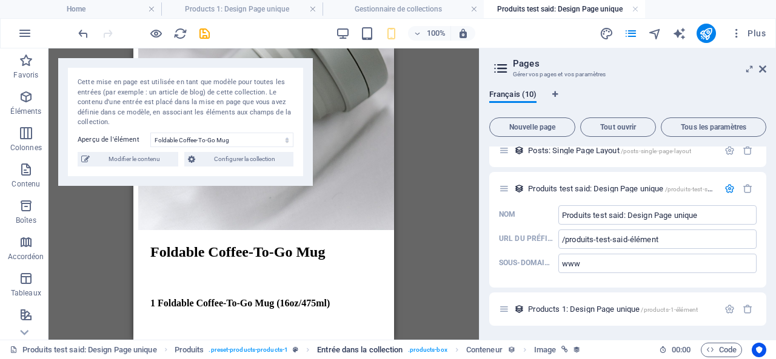
click at [421, 347] on span ". products-box" at bounding box center [427, 350] width 39 height 15
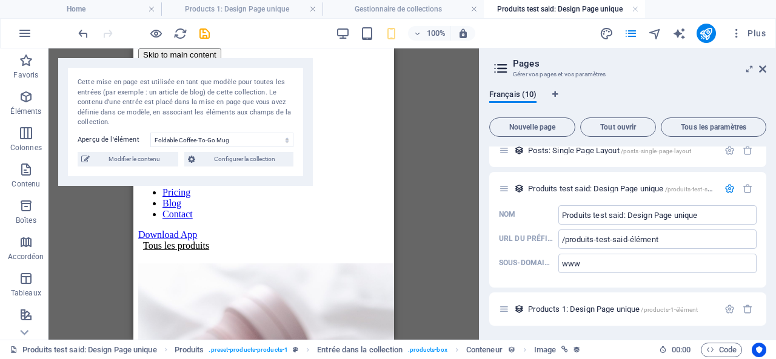
scroll to position [0, 0]
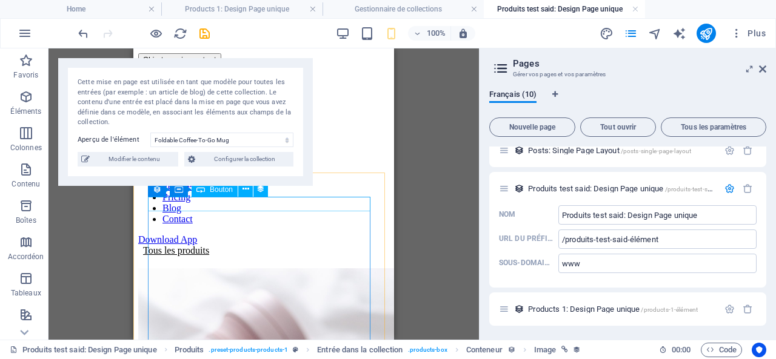
drag, startPoint x: 358, startPoint y: 258, endPoint x: 224, endPoint y: 204, distance: 143.9
click at [224, 246] on div "Tous les produits" at bounding box center [263, 251] width 251 height 11
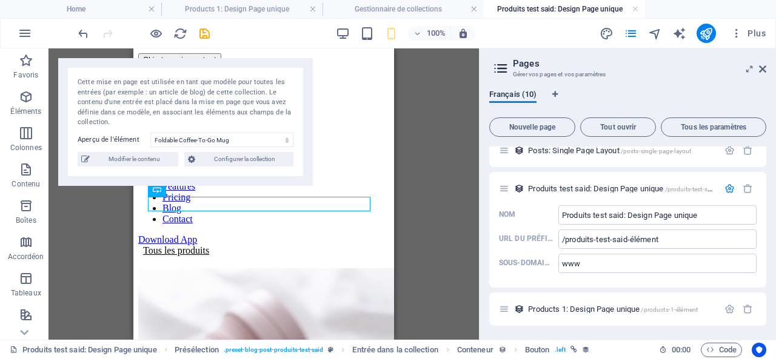
click at [108, 115] on div "Cette mise en page est utilisée en tant que modèle pour toutes les entrées (par…" at bounding box center [186, 103] width 216 height 50
click at [365, 159] on div "Menu" at bounding box center [263, 165] width 251 height 13
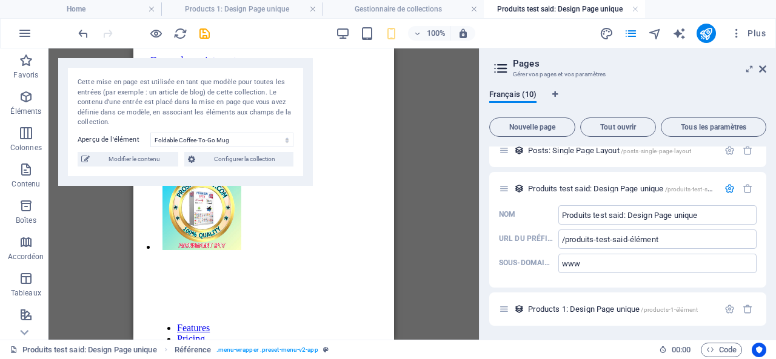
scroll to position [1183, 0]
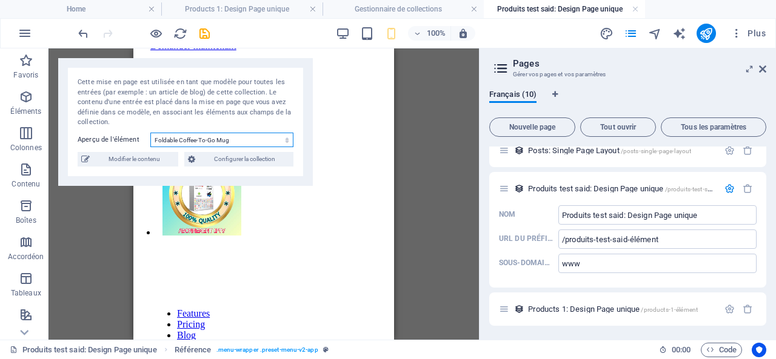
click at [283, 140] on select "Foldable Coffee-To-Go Mug Stainless Steel Drinking Bottle Organic Food Nets Nat…" at bounding box center [221, 140] width 143 height 15
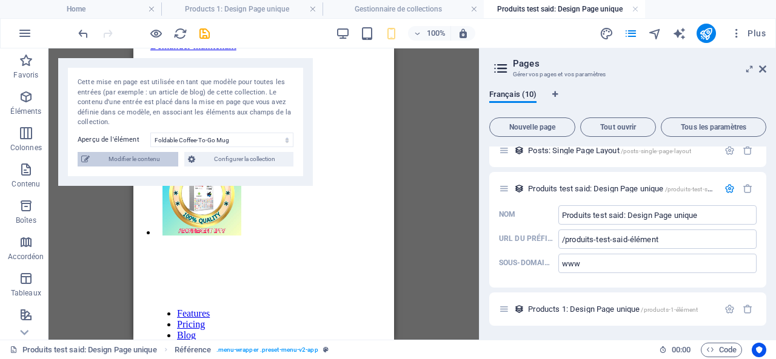
click at [135, 159] on span "Modifier le contenu" at bounding box center [133, 159] width 81 height 15
select select "In stock"
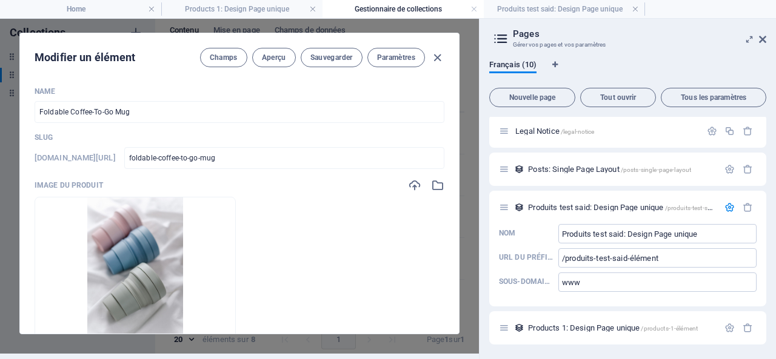
scroll to position [231, 0]
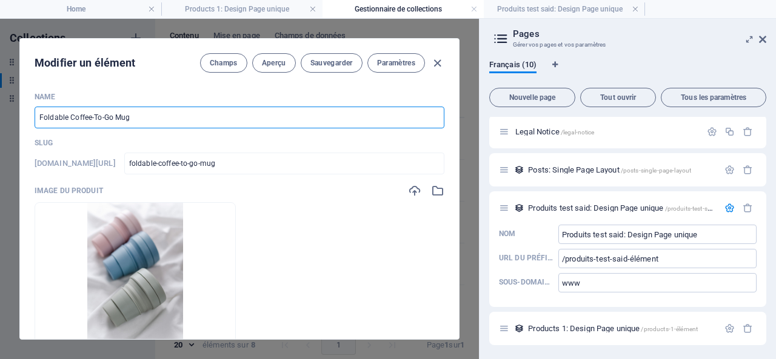
click at [276, 118] on input "Foldable Coffee-To-Go Mug" at bounding box center [240, 118] width 410 height 22
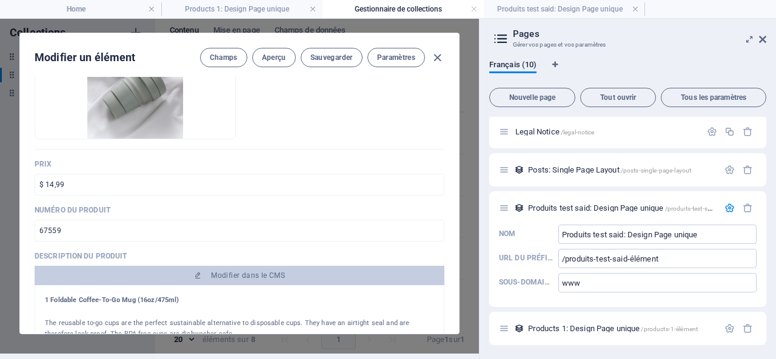
scroll to position [106, 0]
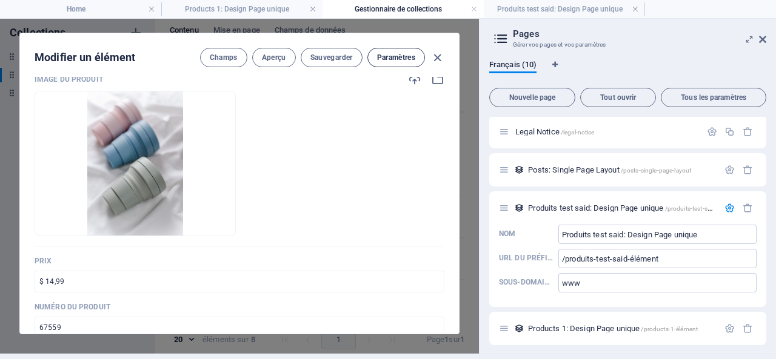
click at [395, 53] on span "Paramètres" at bounding box center [396, 58] width 38 height 10
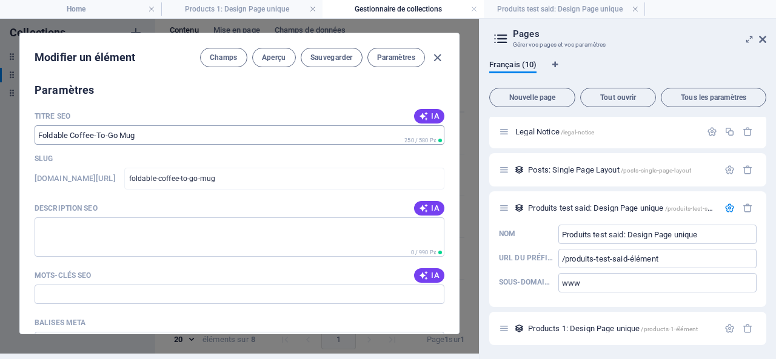
scroll to position [779, 0]
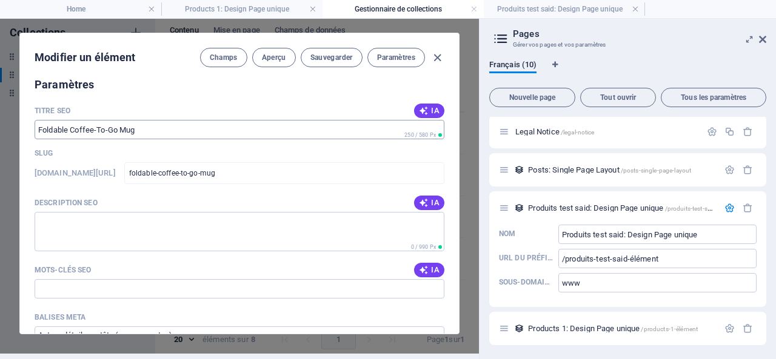
click at [340, 120] on input "Titre SEO" at bounding box center [240, 129] width 410 height 19
click at [392, 53] on span "Paramètres" at bounding box center [396, 58] width 38 height 10
click at [397, 48] on button "Paramètres" at bounding box center [396, 57] width 58 height 19
click at [396, 48] on button "Paramètres" at bounding box center [396, 57] width 58 height 19
click at [396, 53] on span "Paramètres" at bounding box center [396, 58] width 38 height 10
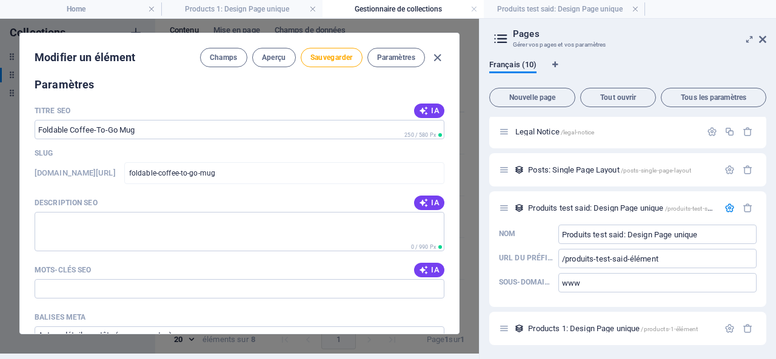
click at [220, 53] on span "Champs" at bounding box center [224, 58] width 28 height 10
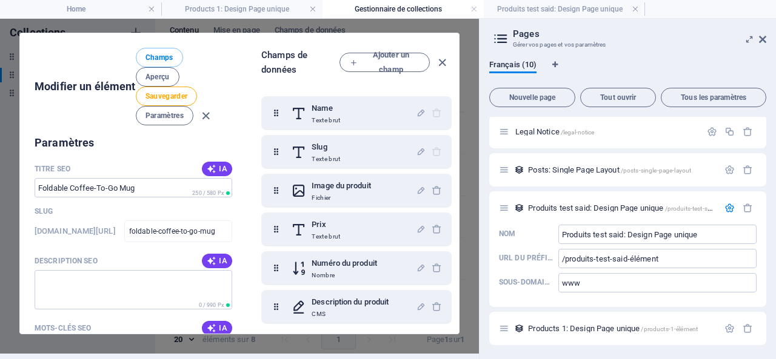
scroll to position [786, 0]
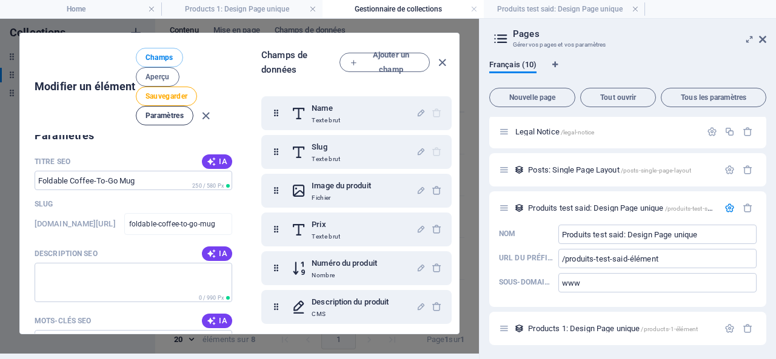
click at [170, 111] on span "Paramètres" at bounding box center [164, 116] width 38 height 10
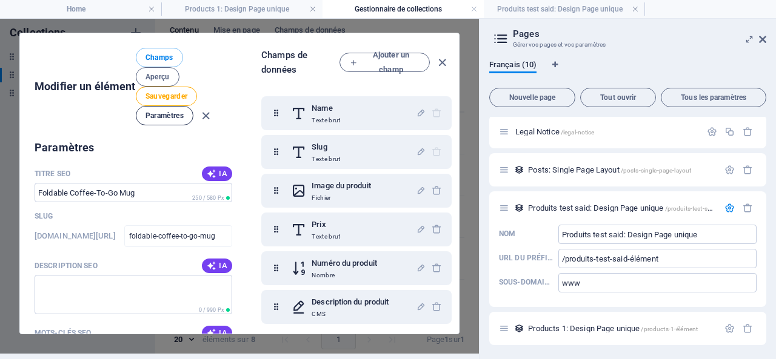
scroll to position [58, 0]
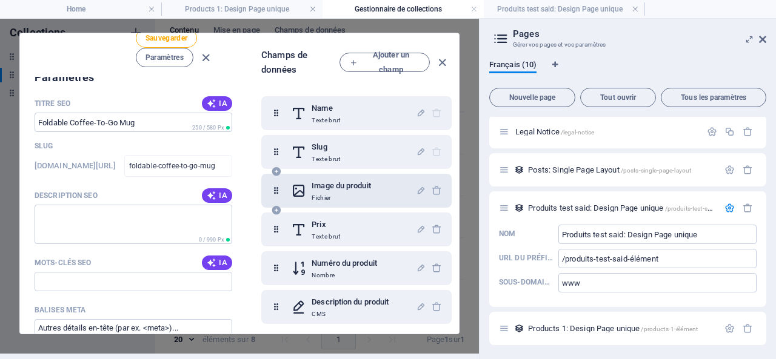
click at [323, 179] on h6 "Image du produit" at bounding box center [341, 186] width 59 height 15
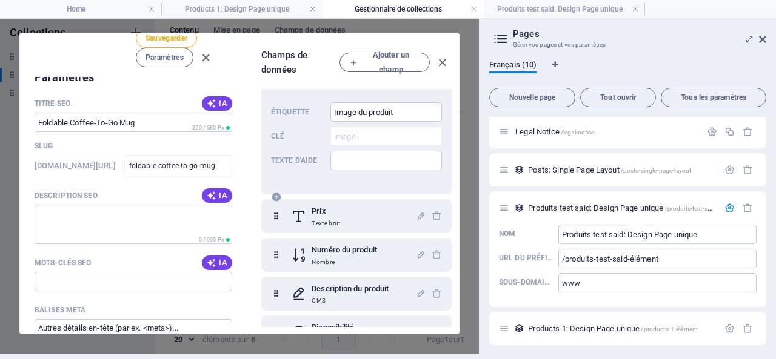
scroll to position [121, 0]
click at [550, 132] on span "Legal Notice /legal-notice" at bounding box center [554, 131] width 79 height 9
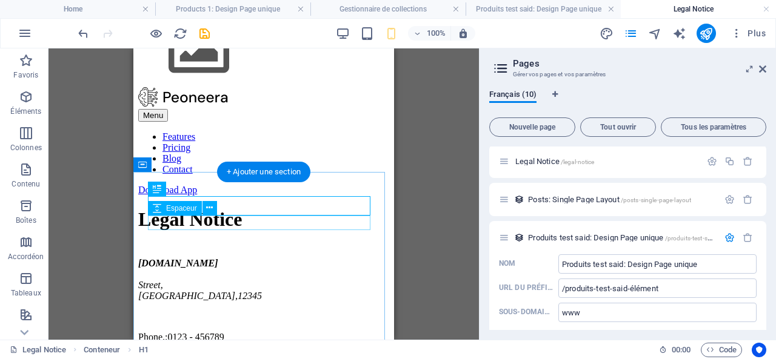
scroll to position [0, 0]
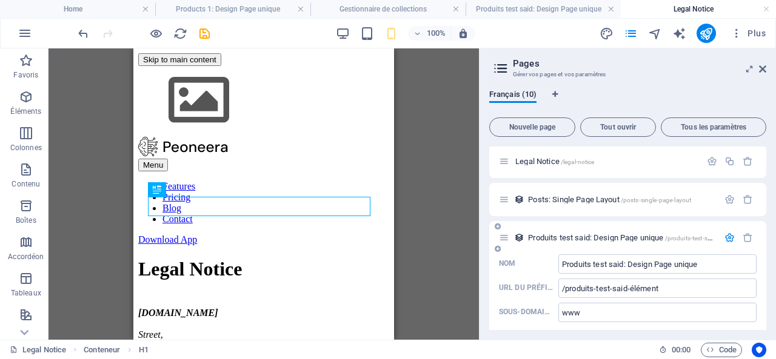
click at [592, 237] on span "Produits test said: Design Page unique /produits-test-said-élément" at bounding box center [633, 237] width 211 height 9
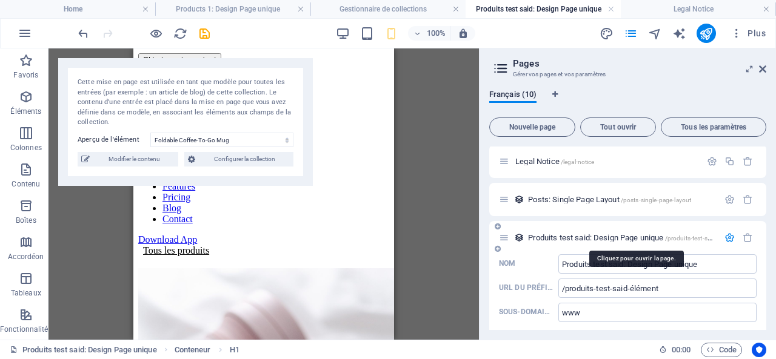
scroll to position [1183, 0]
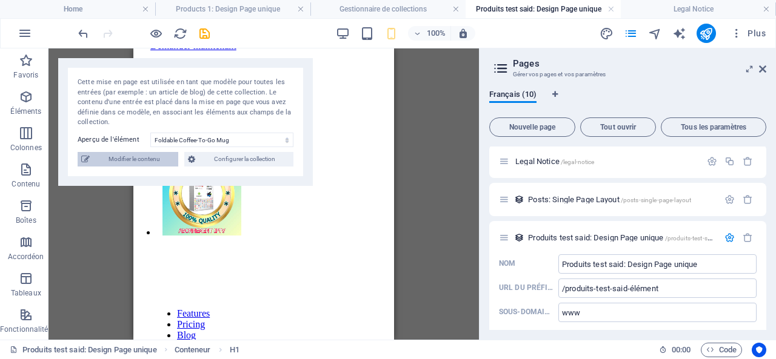
click at [127, 159] on span "Modifier le contenu" at bounding box center [133, 159] width 81 height 15
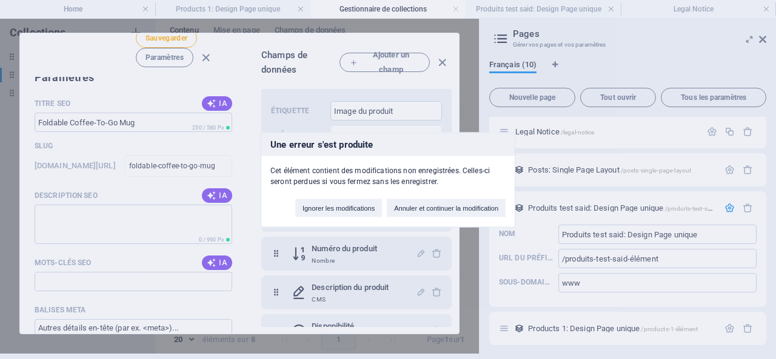
scroll to position [0, 0]
drag, startPoint x: 373, startPoint y: 139, endPoint x: 421, endPoint y: 141, distance: 47.3
click at [421, 141] on h3 "Une erreur s'est produite" at bounding box center [387, 144] width 253 height 23
click at [417, 206] on button "Annuler et continuer la modification" at bounding box center [446, 208] width 119 height 18
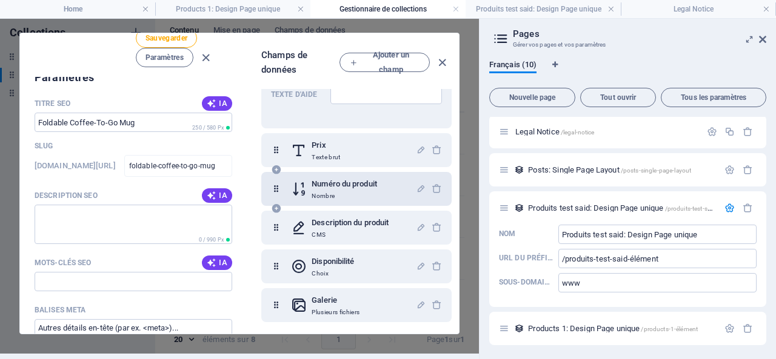
scroll to position [194, 0]
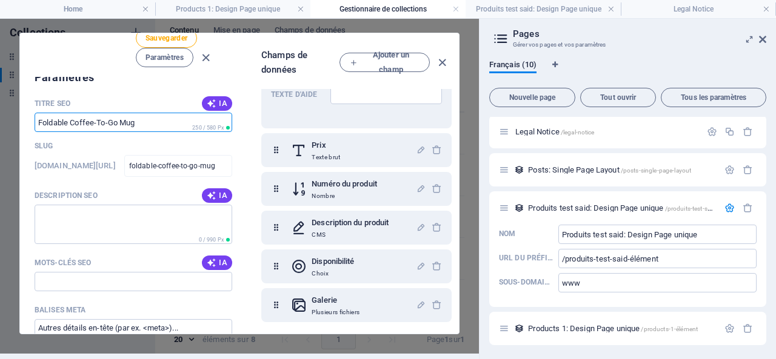
click at [141, 124] on input "Titre SEO" at bounding box center [134, 122] width 198 height 19
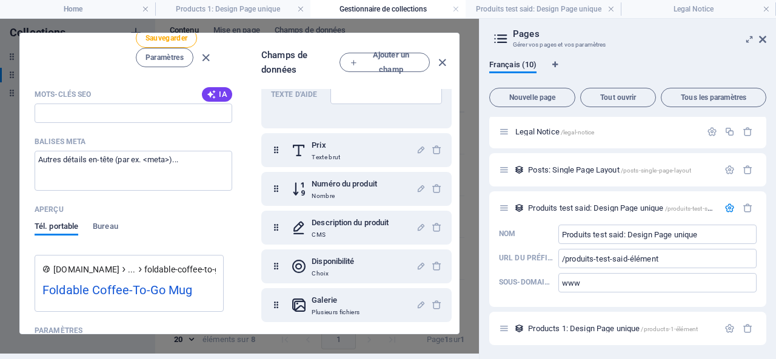
scroll to position [1029, 0]
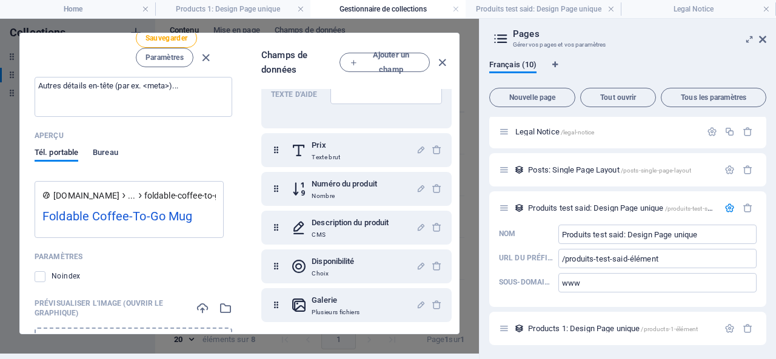
click at [104, 155] on span "Bureau" at bounding box center [105, 153] width 25 height 17
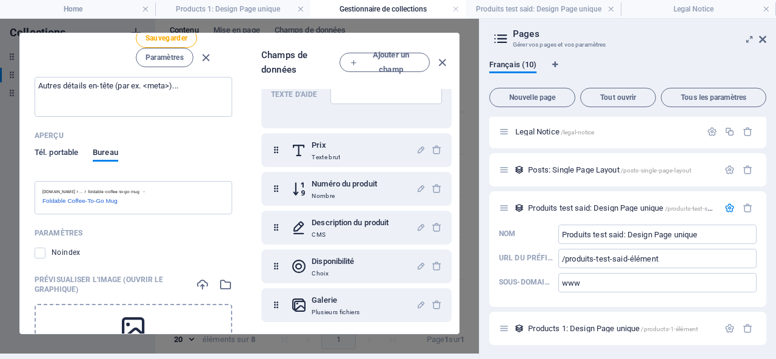
click at [50, 154] on span "Tél. portable" at bounding box center [57, 153] width 44 height 17
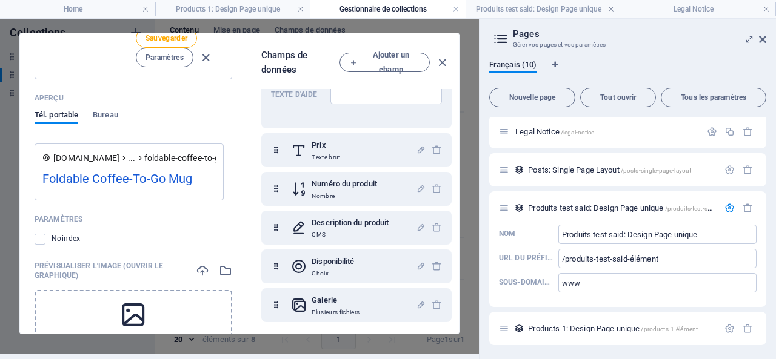
scroll to position [1089, 0]
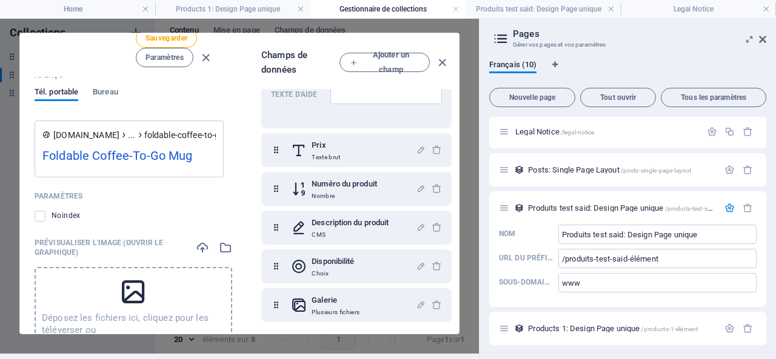
click at [117, 162] on div "Foldable Coffee-To-Go Mug" at bounding box center [128, 159] width 173 height 24
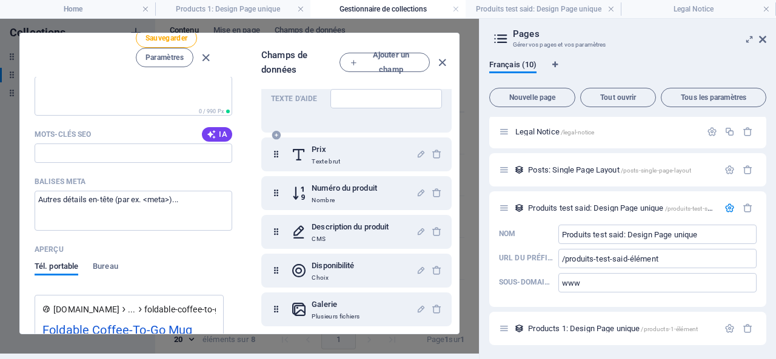
scroll to position [194, 0]
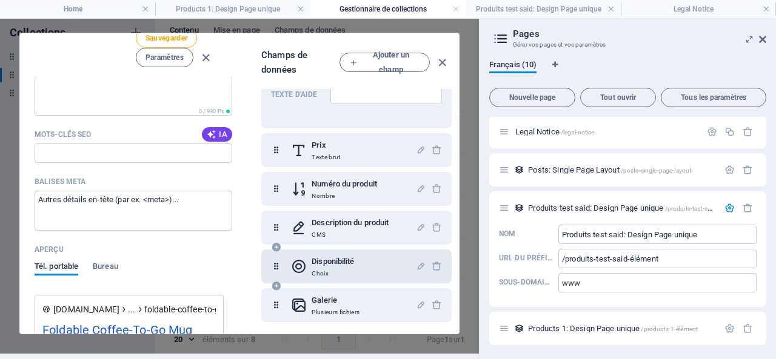
click at [336, 255] on h6 "Disponibilité" at bounding box center [333, 262] width 42 height 15
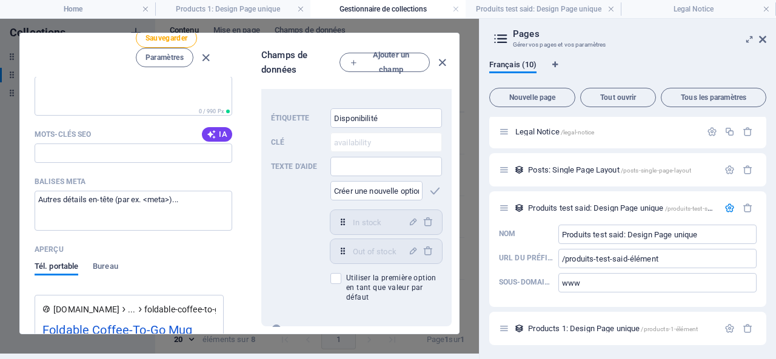
scroll to position [427, 0]
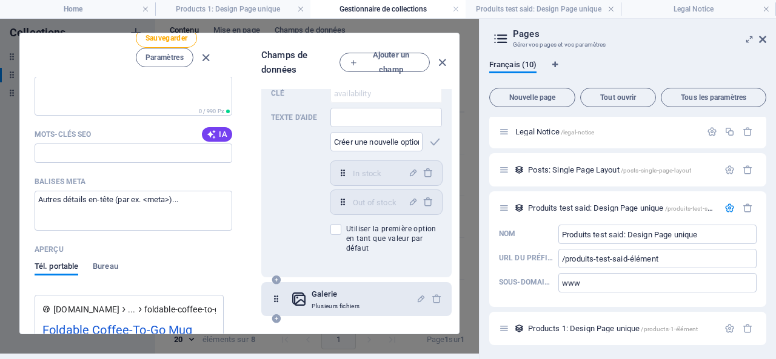
click at [318, 287] on h6 "Galerie" at bounding box center [336, 294] width 48 height 15
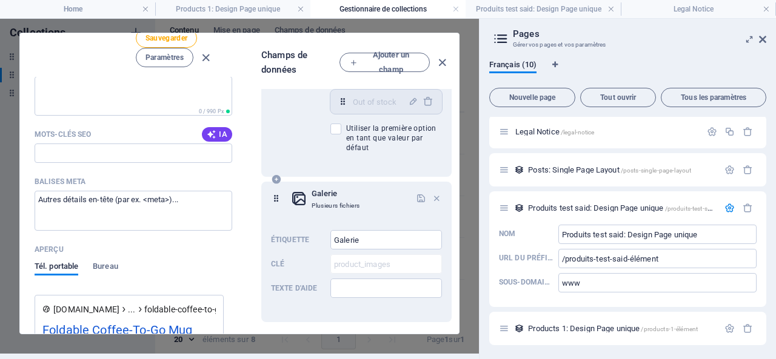
scroll to position [533, 0]
click at [607, 204] on span "Produits test said: Design Page unique /produits-test-said-élément" at bounding box center [633, 208] width 211 height 9
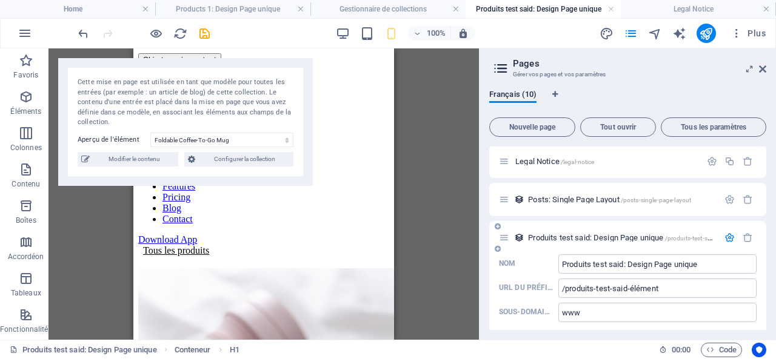
scroll to position [1183, 0]
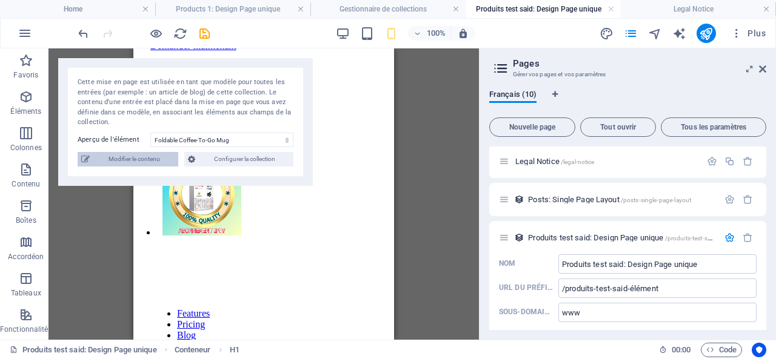
click at [146, 162] on span "Modifier le contenu" at bounding box center [133, 159] width 81 height 15
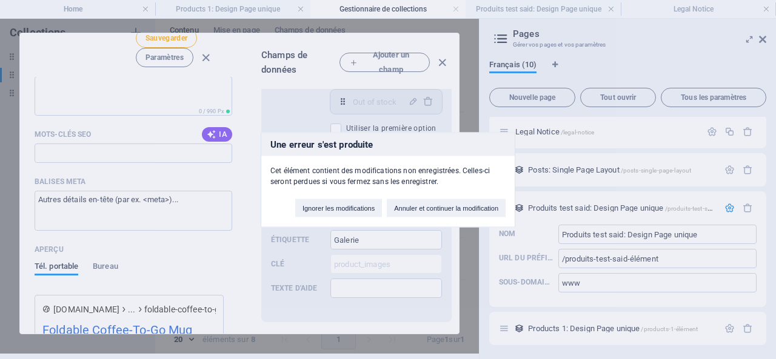
scroll to position [0, 0]
click at [446, 208] on button "Annuler et continuer la modification" at bounding box center [446, 208] width 119 height 18
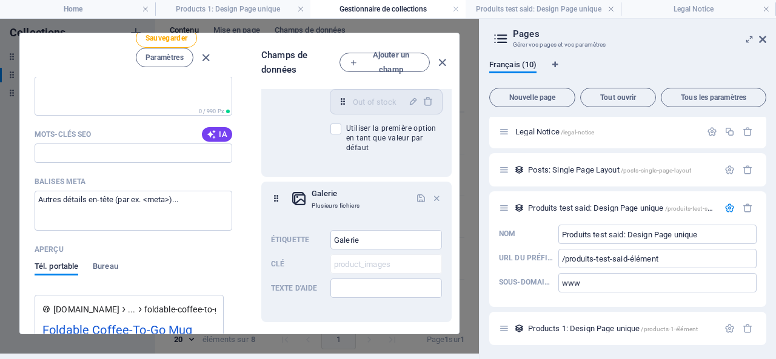
click at [504, 38] on icon at bounding box center [501, 38] width 18 height 17
click at [538, 36] on h2 "Pages" at bounding box center [639, 33] width 253 height 11
click at [563, 329] on span "Products 1: Design Page unique /products-1-élément" at bounding box center [613, 328] width 170 height 9
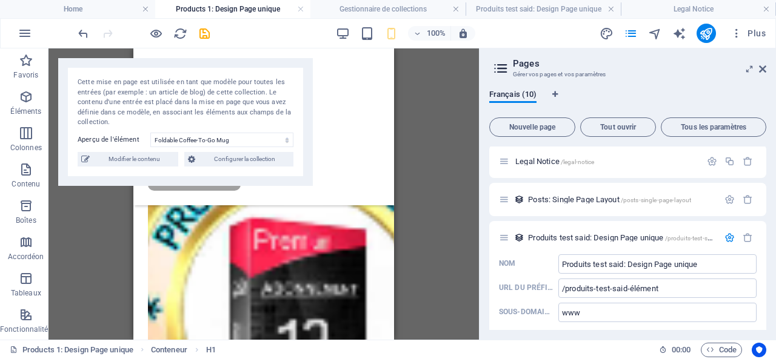
scroll to position [493, 0]
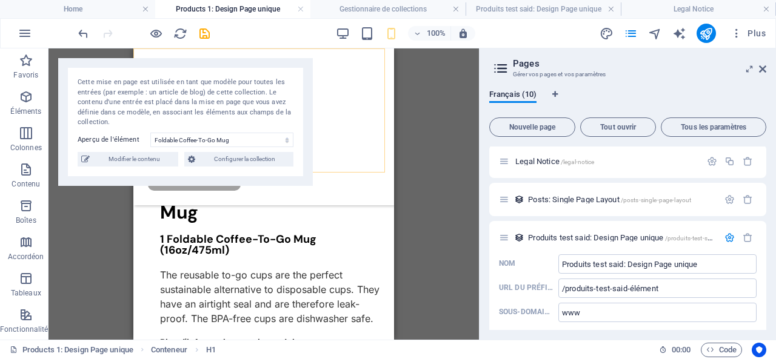
click at [354, 151] on div "Menu" at bounding box center [264, 157] width 232 height 13
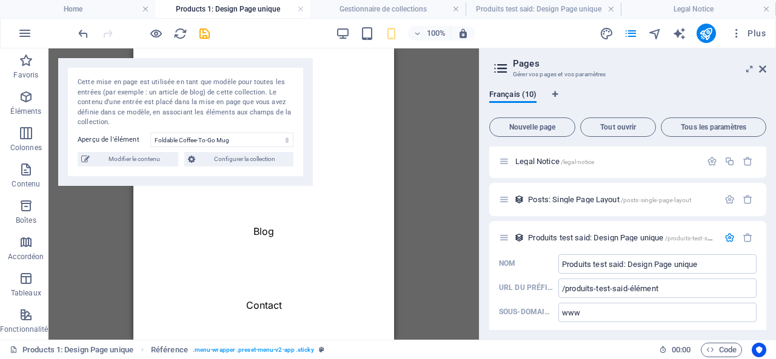
scroll to position [675, 0]
click at [261, 159] on span "Configurer la collection" at bounding box center [244, 159] width 91 height 15
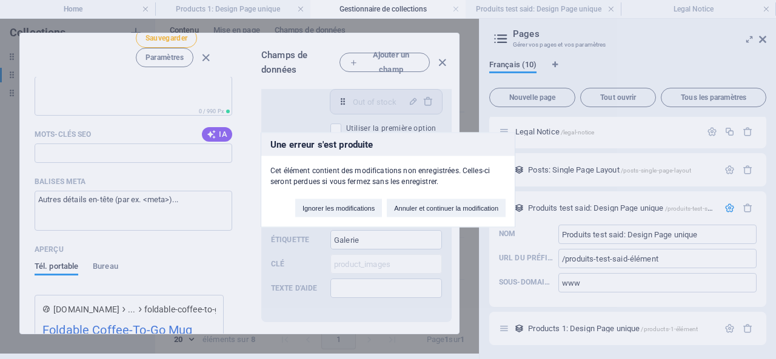
click at [440, 48] on div "Une erreur s'est produite Cet élément contient des modifications non enregistré…" at bounding box center [388, 179] width 776 height 359
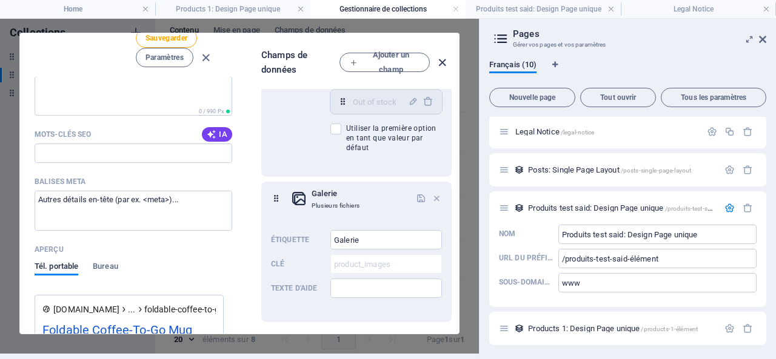
click at [439, 56] on icon "button" at bounding box center [442, 63] width 14 height 14
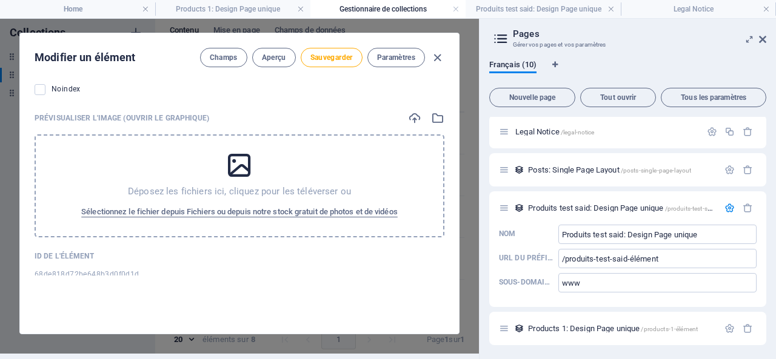
scroll to position [1218, 0]
click at [433, 51] on icon "button" at bounding box center [437, 58] width 14 height 14
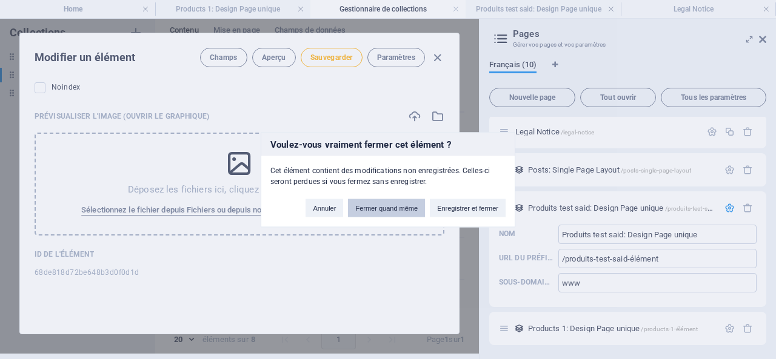
click at [376, 206] on button "Fermer quand même" at bounding box center [386, 208] width 77 height 18
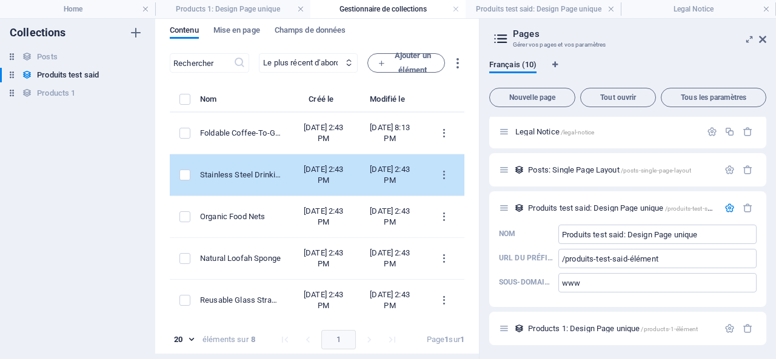
scroll to position [0, 0]
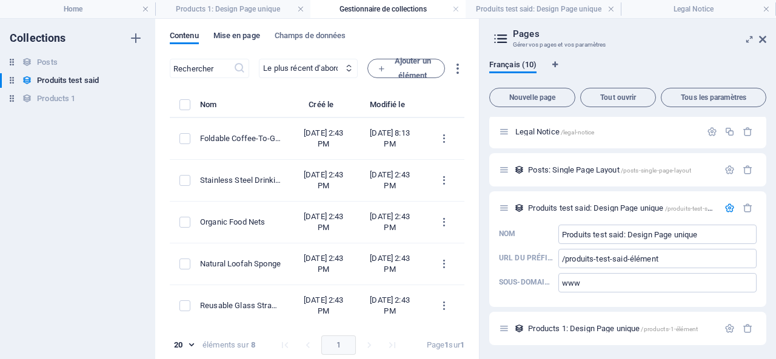
click at [247, 33] on span "Mise en page" at bounding box center [236, 36] width 47 height 17
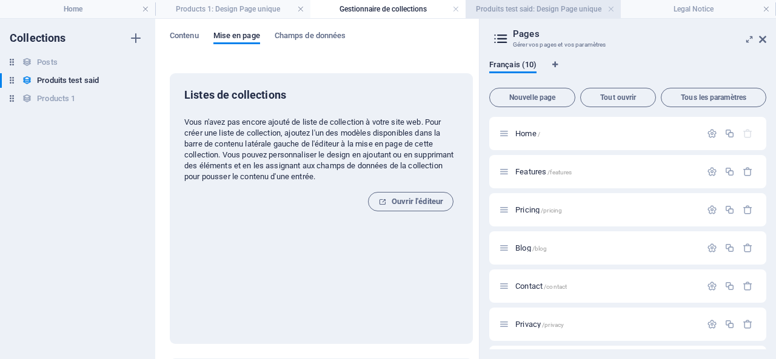
click at [558, 8] on h4 "Produits test said: Design Page unique" at bounding box center [543, 8] width 155 height 13
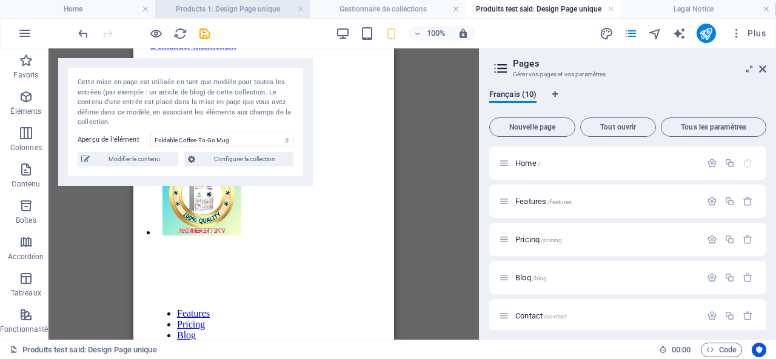
click at [250, 5] on h4 "Products 1: Design Page unique" at bounding box center [232, 8] width 155 height 13
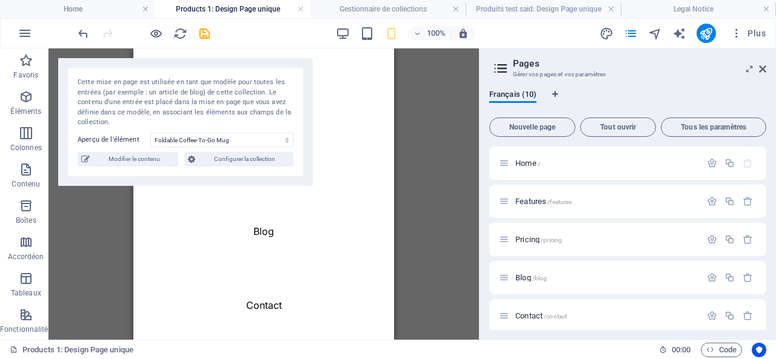
scroll to position [0, 0]
click at [250, 5] on h4 "Products 1: Design Page unique" at bounding box center [232, 8] width 155 height 13
click at [167, 151] on div "Menu" at bounding box center [157, 157] width 19 height 13
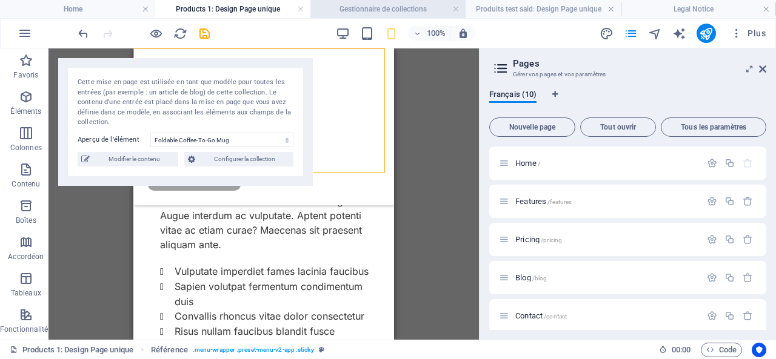
click at [364, 6] on h4 "Gestionnaire de collections" at bounding box center [387, 8] width 155 height 13
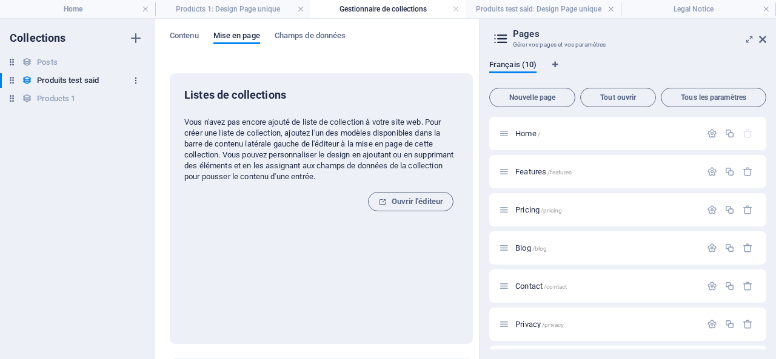
click at [136, 78] on icon "button" at bounding box center [136, 80] width 8 height 8
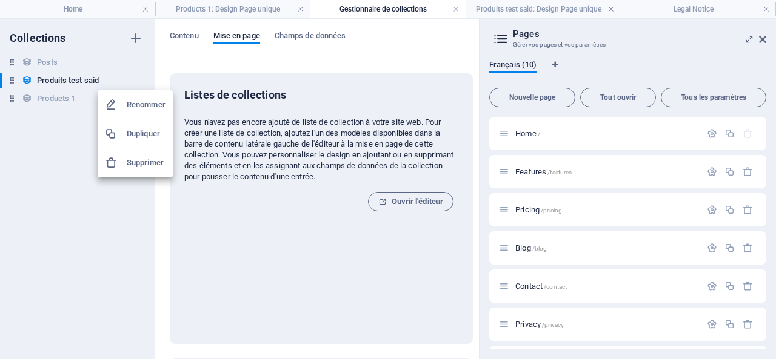
click at [186, 35] on div at bounding box center [388, 179] width 776 height 359
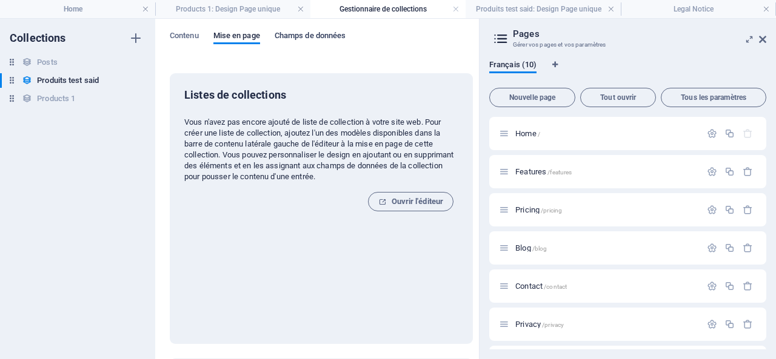
click at [306, 36] on span "Champs de données" at bounding box center [311, 36] width 72 height 17
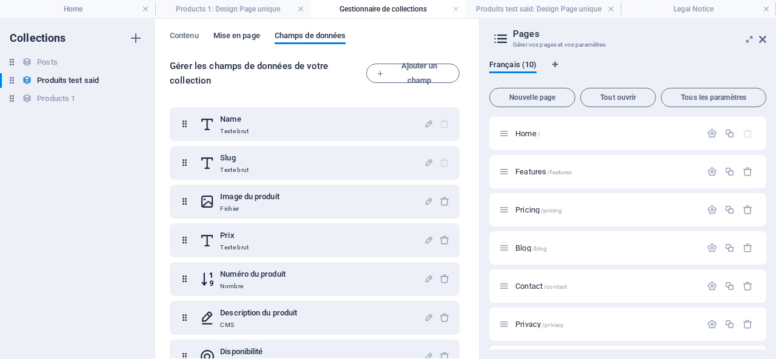
click at [230, 38] on span "Mise en page" at bounding box center [236, 36] width 47 height 17
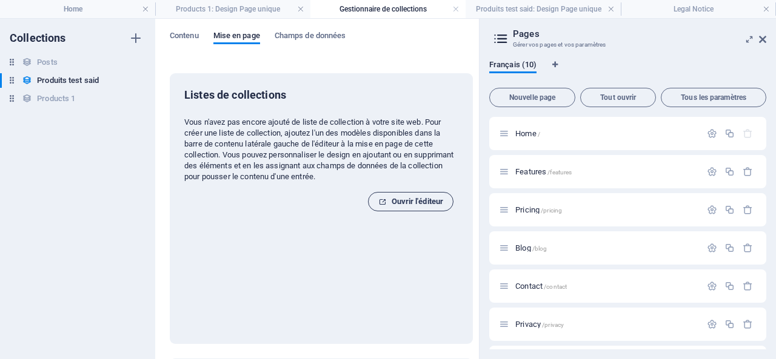
drag, startPoint x: 408, startPoint y: 198, endPoint x: 126, endPoint y: 167, distance: 283.6
click at [408, 198] on span "Ouvrir l'éditeur" at bounding box center [410, 202] width 65 height 15
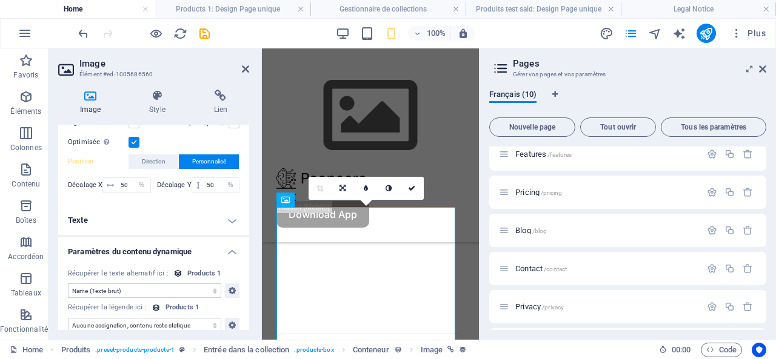
scroll to position [61, 0]
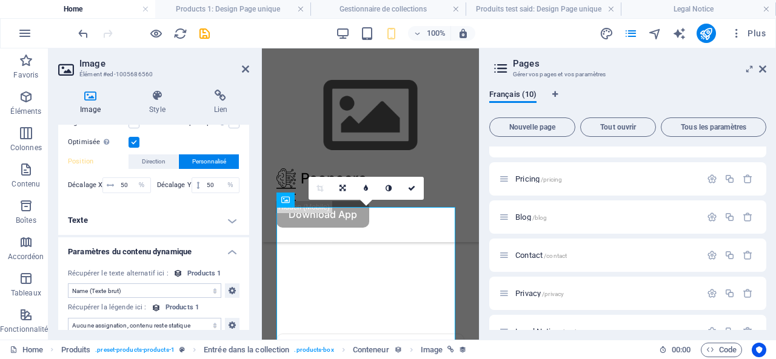
click at [207, 318] on select "Aucune assignation, contenu reste statique Créé le (Date) Mis à jour le (Date) …" at bounding box center [144, 325] width 153 height 15
click at [157, 135] on div "Optimisée Les images sont compressées pour améliorer la vitesse de la page." at bounding box center [154, 142] width 172 height 15
click at [153, 155] on span "Direction" at bounding box center [154, 162] width 24 height 15
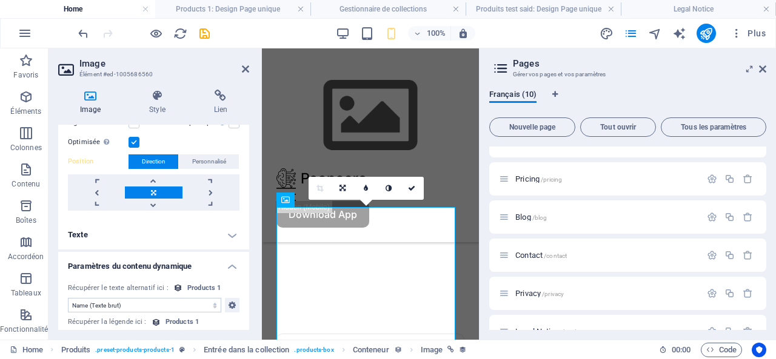
click at [114, 254] on h4 "Paramètres du contenu dynamique" at bounding box center [153, 263] width 191 height 22
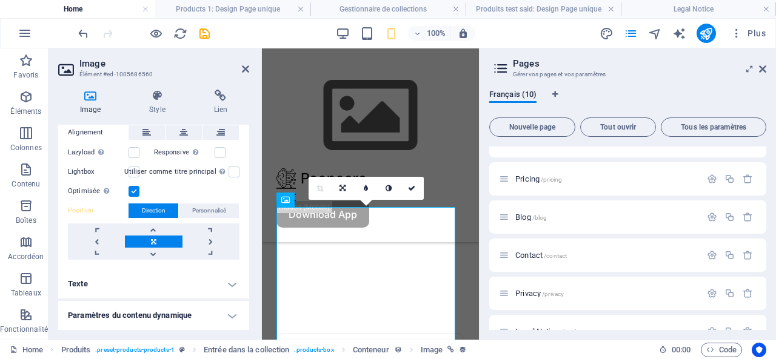
scroll to position [388, 0]
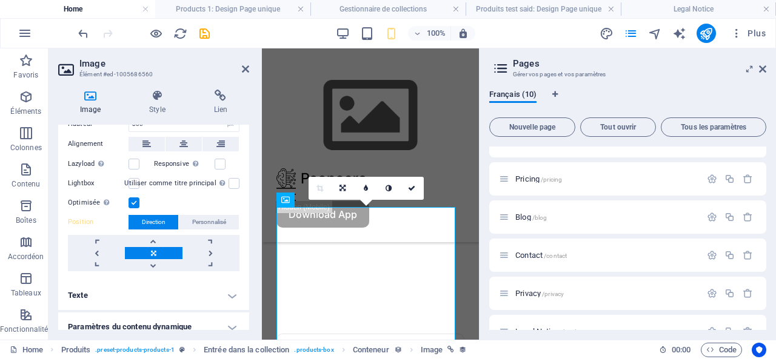
click at [129, 316] on h4 "Paramètres du contenu dynamique" at bounding box center [153, 327] width 191 height 29
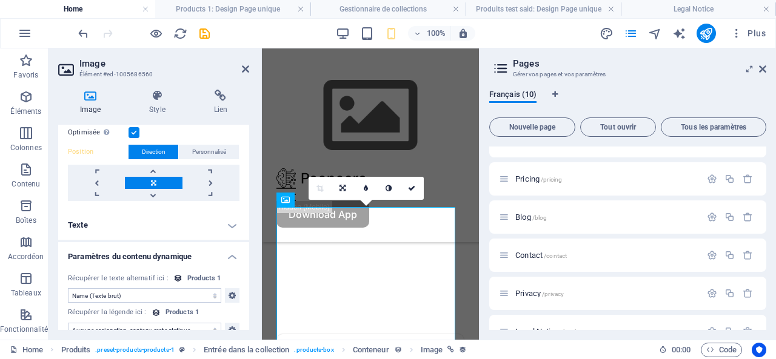
scroll to position [464, 0]
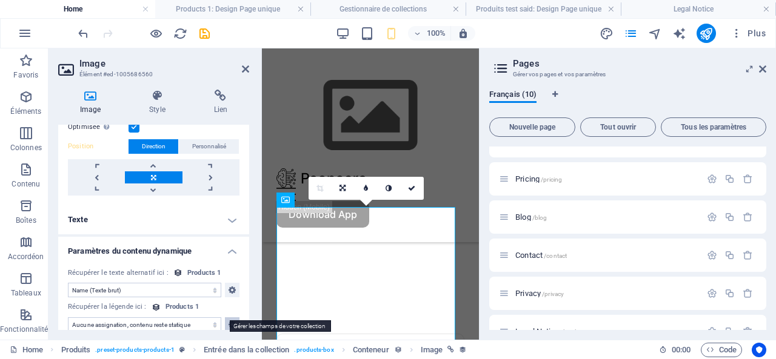
click at [231, 318] on icon at bounding box center [232, 325] width 7 height 15
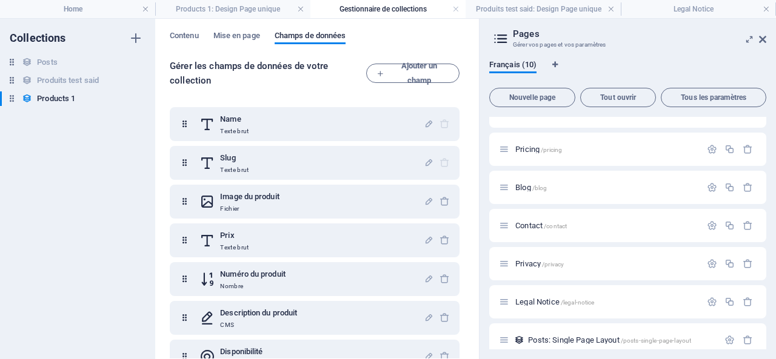
scroll to position [0, 0]
click at [353, 7] on h4 "Gestionnaire de collections" at bounding box center [387, 8] width 155 height 13
click at [372, 4] on h4 "Gestionnaire de collections" at bounding box center [387, 8] width 155 height 13
click at [510, 5] on h4 "Produits test said: Design Page unique" at bounding box center [543, 8] width 155 height 13
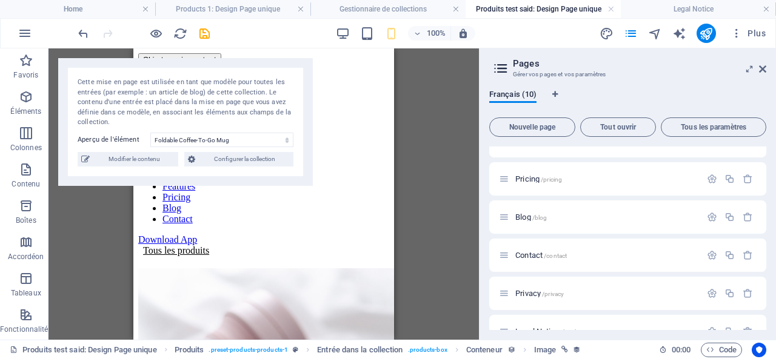
scroll to position [1183, 0]
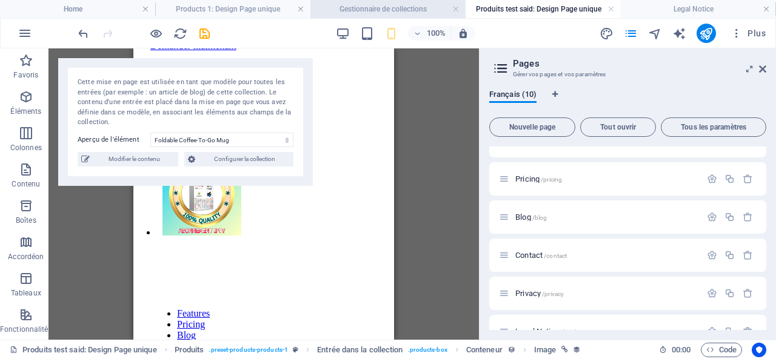
click at [353, 9] on h4 "Gestionnaire de collections" at bounding box center [387, 8] width 155 height 13
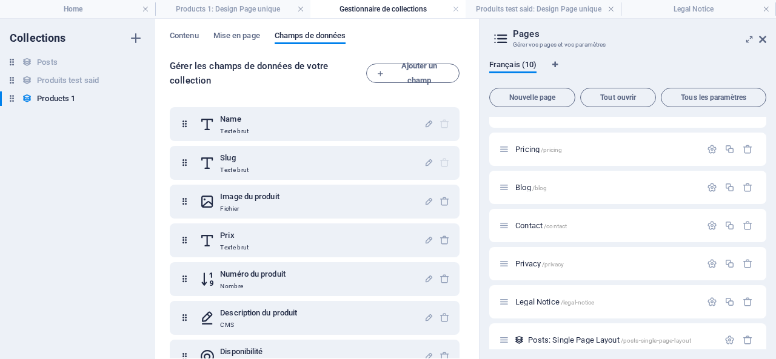
scroll to position [0, 0]
click at [258, 12] on h4 "Products 1: Design Page unique" at bounding box center [232, 8] width 155 height 13
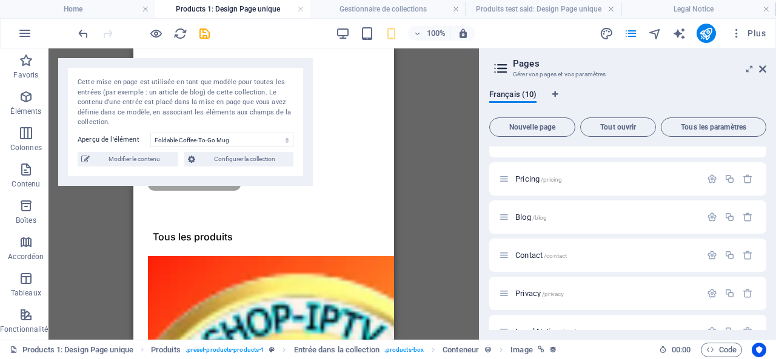
scroll to position [675, 0]
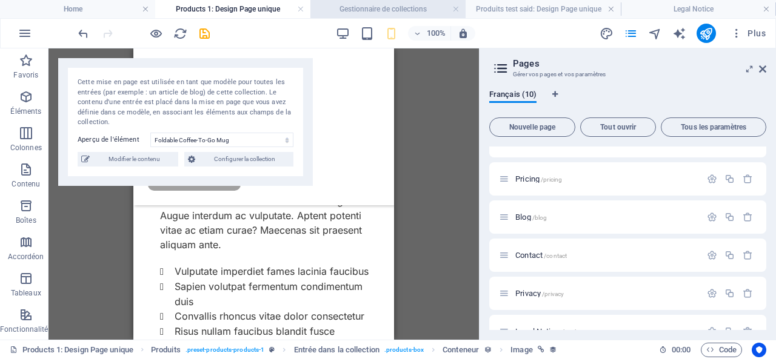
click at [360, 7] on h4 "Gestionnaire de collections" at bounding box center [387, 8] width 155 height 13
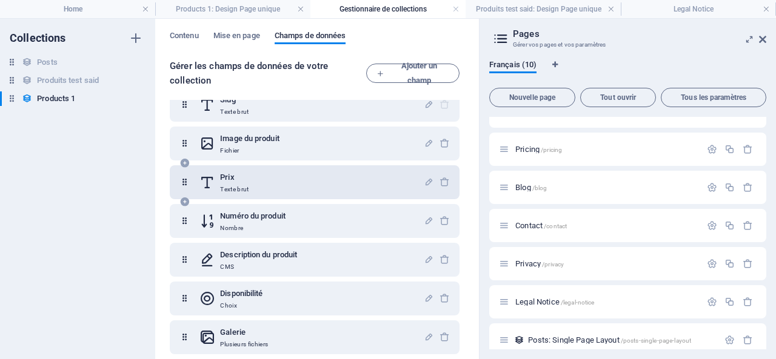
scroll to position [0, 0]
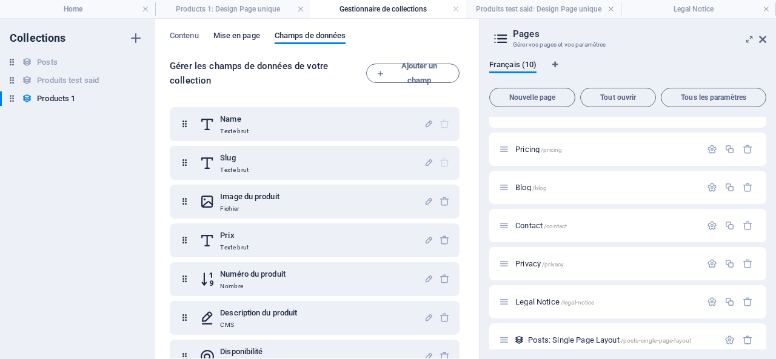
click at [236, 35] on span "Mise en page" at bounding box center [236, 36] width 47 height 17
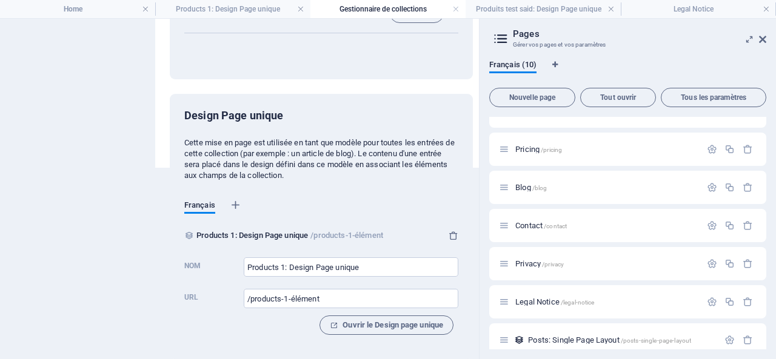
scroll to position [200, 0]
click at [366, 318] on span "Ouvrir le Design page unique" at bounding box center [386, 325] width 113 height 15
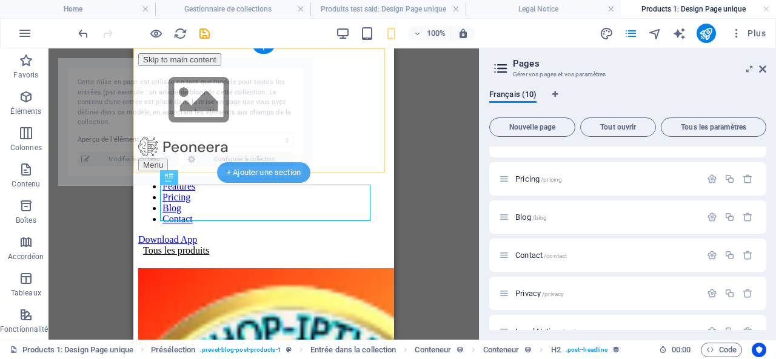
scroll to position [493, 0]
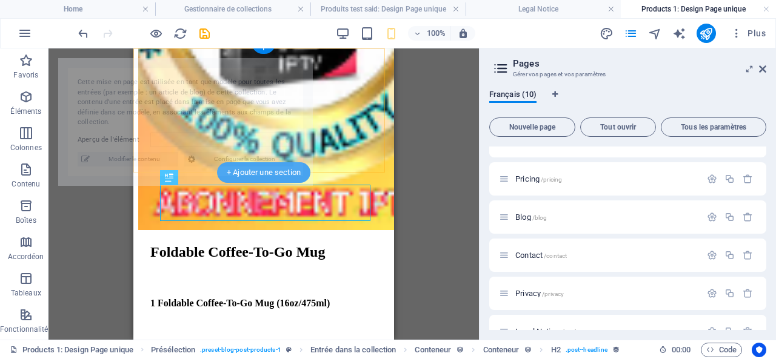
select select "68ded3036bf475346f03a5cf"
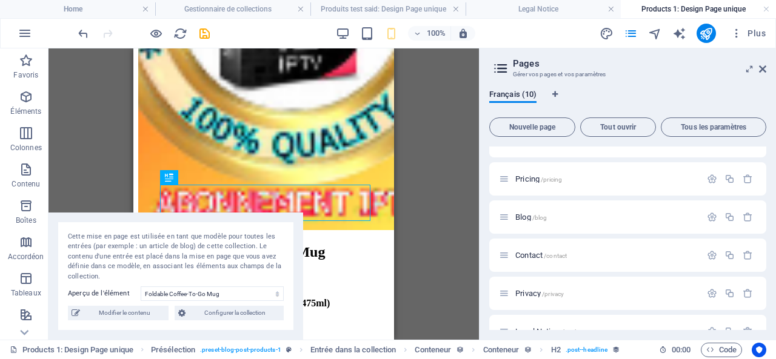
drag, startPoint x: 177, startPoint y: 64, endPoint x: 99, endPoint y: 255, distance: 206.7
click at [99, 255] on div "Cette mise en page est utilisée en tant que modèle pour toutes les entrées (par…" at bounding box center [175, 277] width 255 height 128
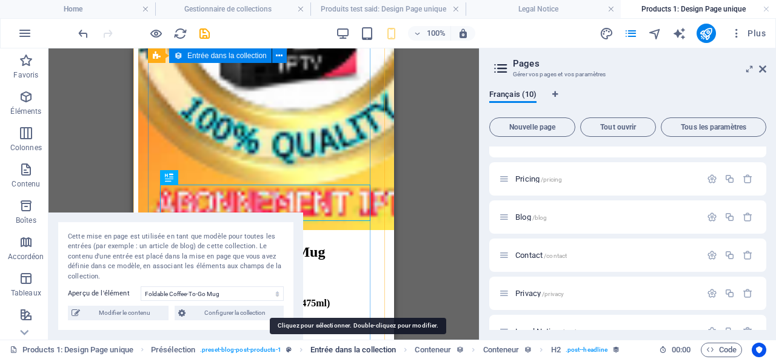
click at [319, 350] on span "Entrée dans la collection" at bounding box center [352, 350] width 85 height 15
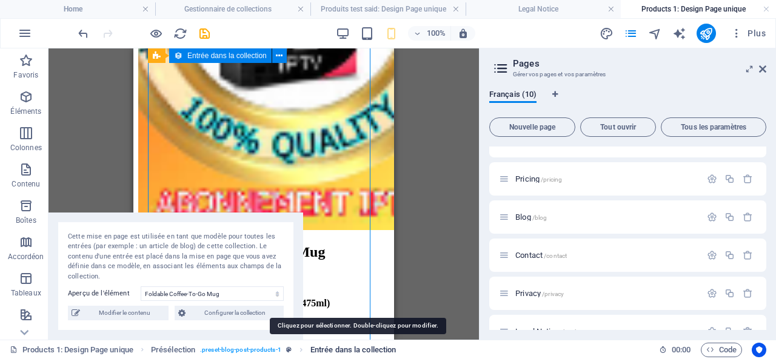
click at [347, 350] on span "Entrée dans la collection" at bounding box center [352, 350] width 85 height 15
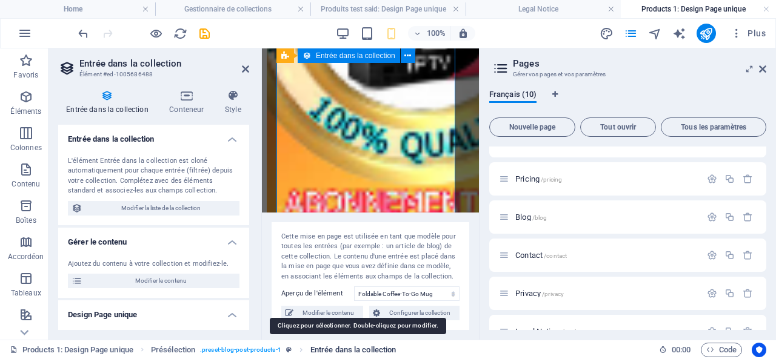
scroll to position [512, 0]
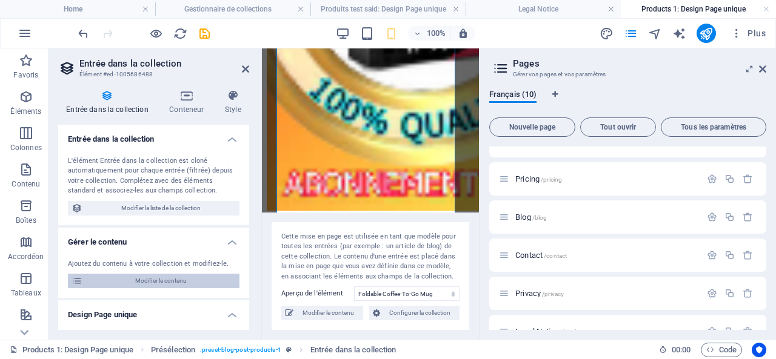
click at [159, 279] on span "Modifier le contenu" at bounding box center [161, 281] width 150 height 15
select select "Out of stock"
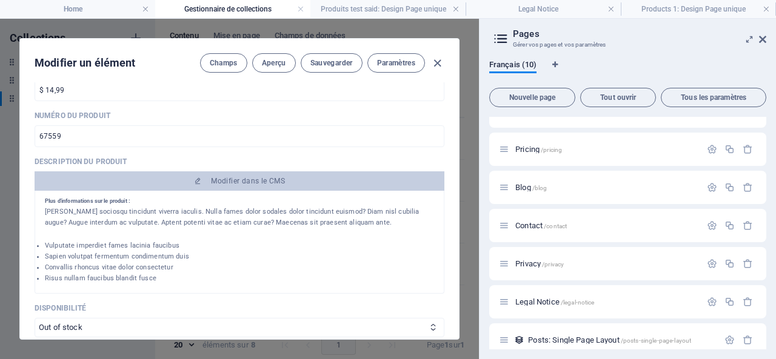
scroll to position [0, 0]
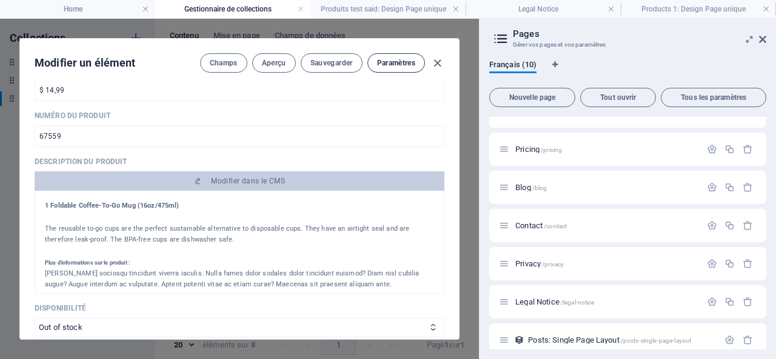
click at [386, 61] on span "Paramètres" at bounding box center [396, 63] width 38 height 10
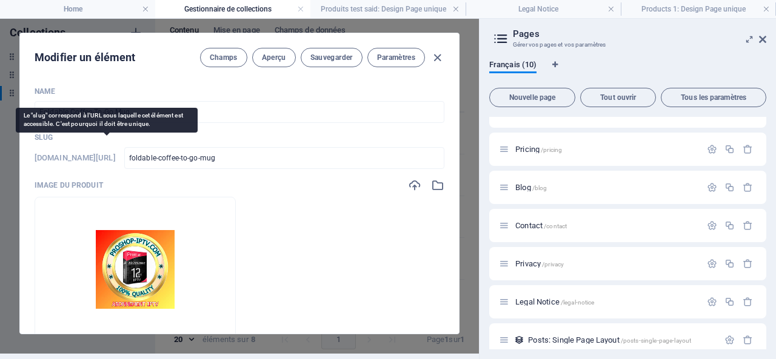
click at [116, 151] on h6 "[DOMAIN_NAME][URL]" at bounding box center [75, 158] width 81 height 15
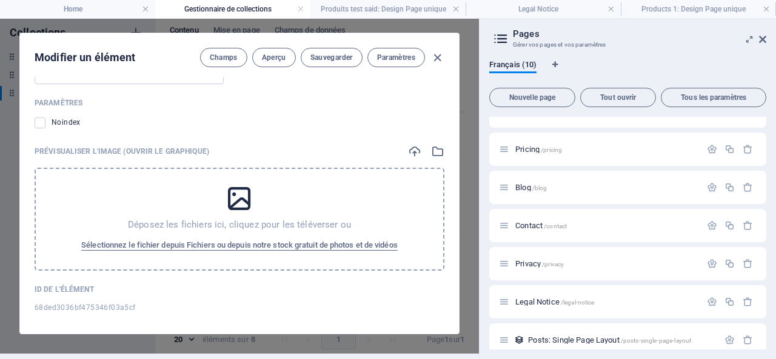
scroll to position [1197, 0]
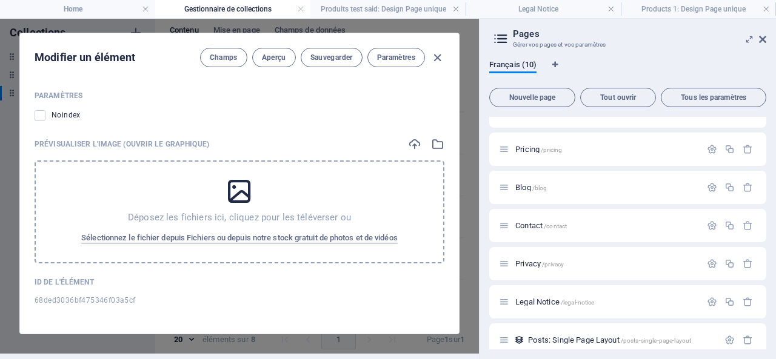
click at [681, 44] on h3 "Gérer vos pages et vos paramètres" at bounding box center [627, 44] width 229 height 11
click at [582, 42] on h3 "Gérer vos pages et vos paramètres" at bounding box center [627, 44] width 229 height 11
click at [504, 38] on icon at bounding box center [501, 38] width 18 height 17
click at [749, 38] on icon at bounding box center [749, 40] width 0 height 10
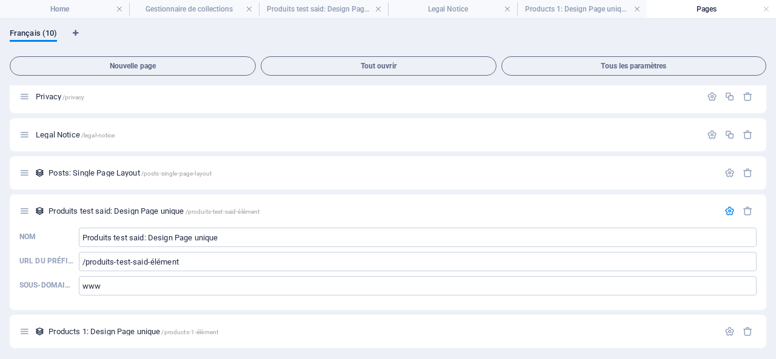
scroll to position [199, 0]
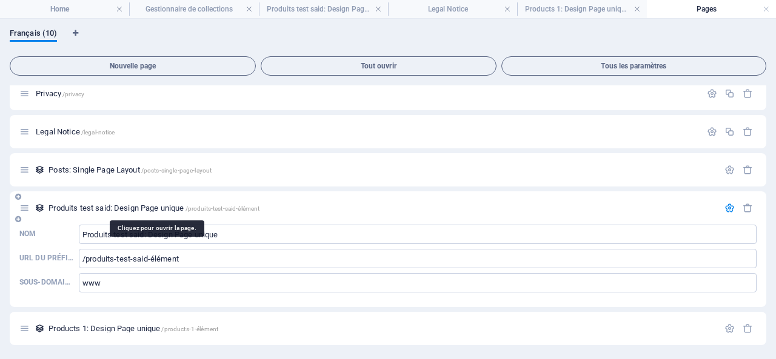
click at [215, 207] on span "/produits-test-said-élément" at bounding box center [223, 209] width 75 height 7
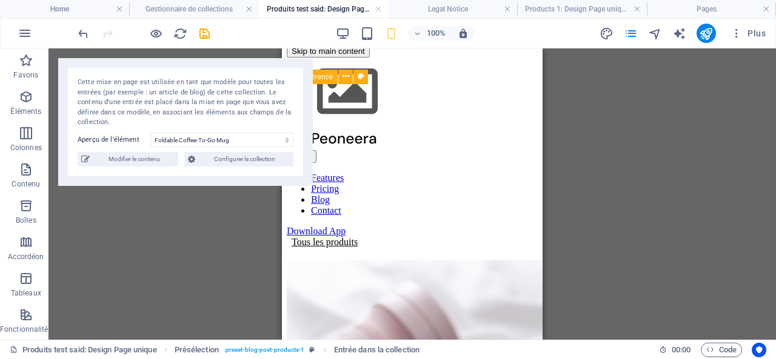
scroll to position [0, 0]
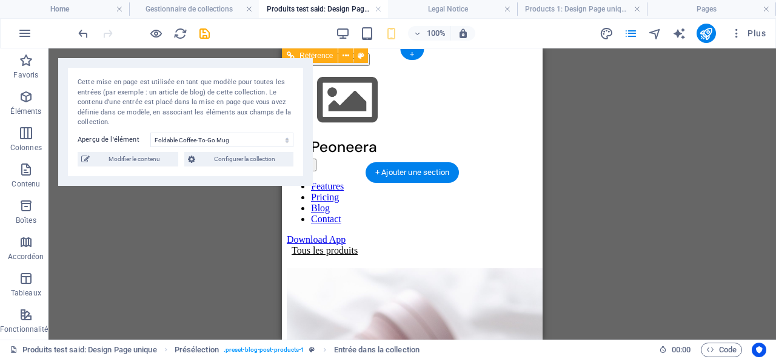
click at [510, 159] on div "Menu" at bounding box center [412, 165] width 251 height 13
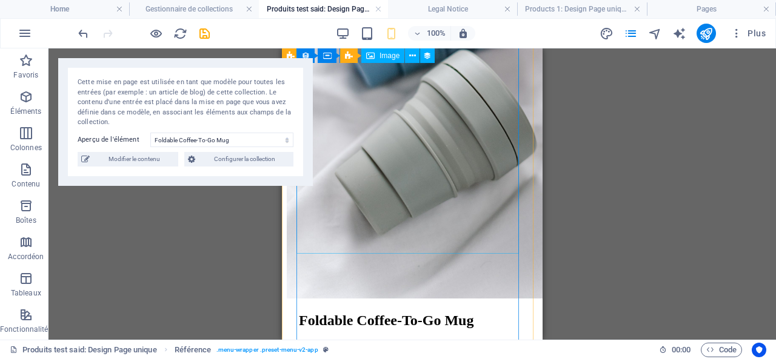
scroll to position [485, 0]
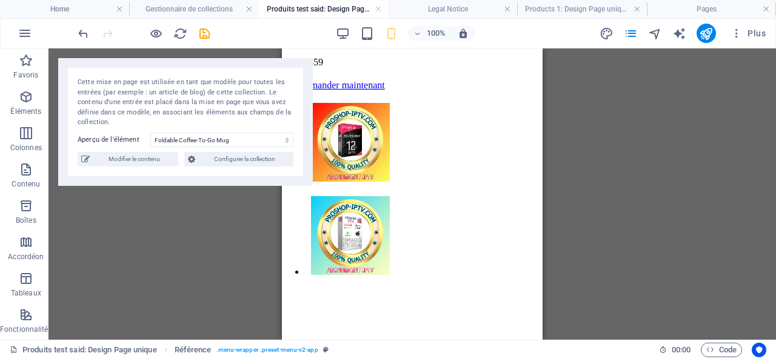
scroll to position [1183, 0]
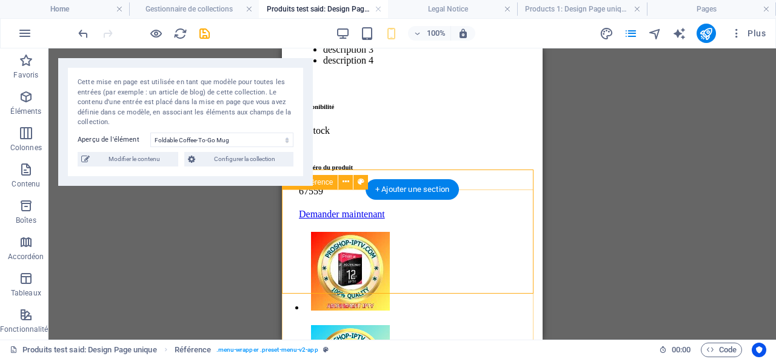
scroll to position [1001, 0]
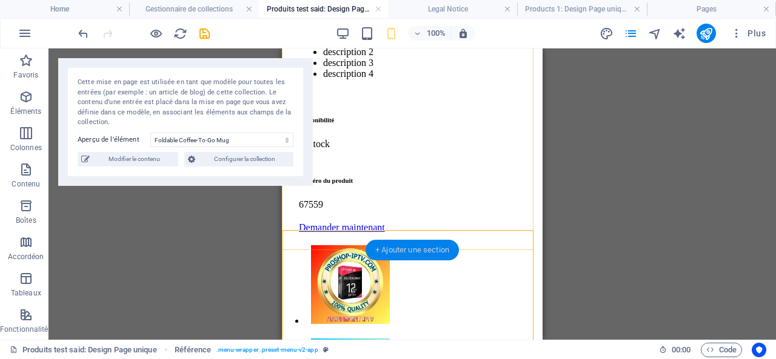
click at [404, 249] on div "+ Ajouter une section" at bounding box center [412, 250] width 93 height 21
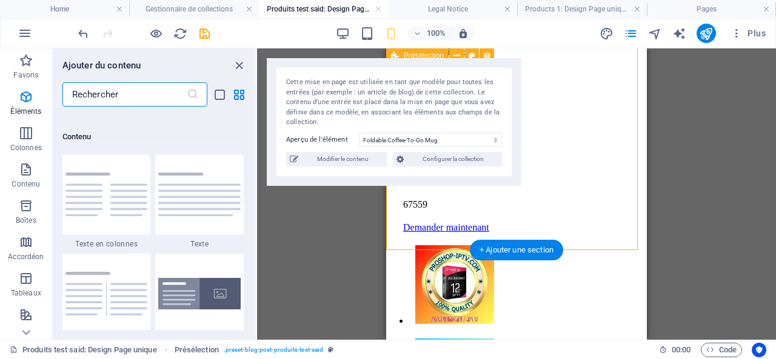
scroll to position [2121, 0]
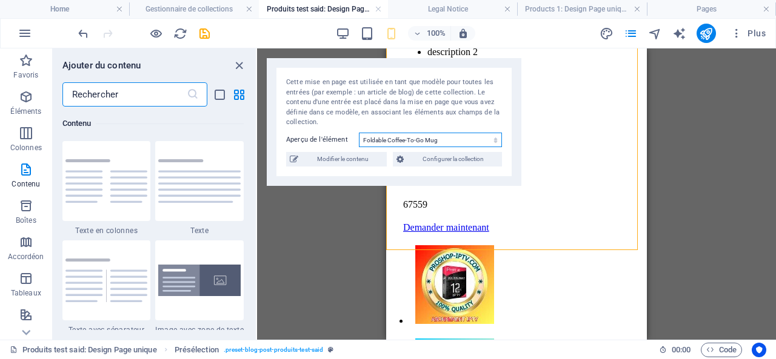
click at [428, 136] on select "Foldable Coffee-To-Go Mug Stainless Steel Drinking Bottle Organic Food Nets Nat…" at bounding box center [430, 140] width 143 height 15
select select "68de818d72be648b3d0f0d1c"
click at [359, 133] on select "Foldable Coffee-To-Go Mug Stainless Steel Drinking Bottle Organic Food Nets Nat…" at bounding box center [430, 140] width 143 height 15
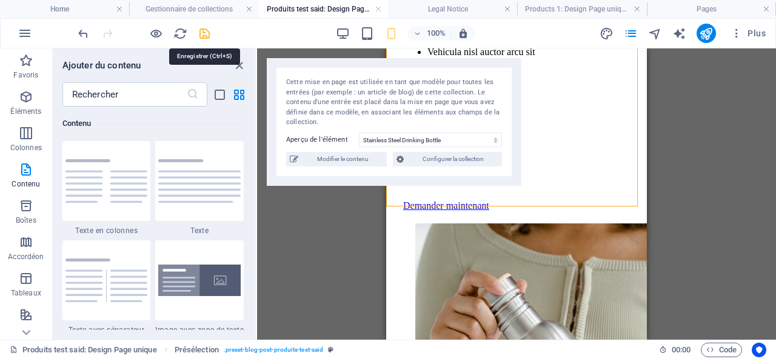
click at [207, 36] on icon "save" at bounding box center [205, 34] width 14 height 14
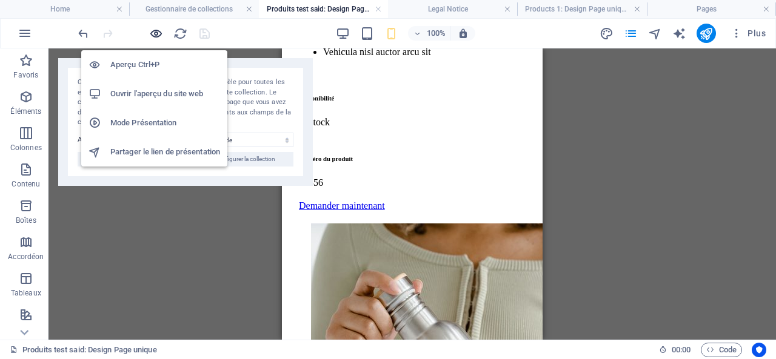
click at [155, 35] on icon "button" at bounding box center [156, 34] width 14 height 14
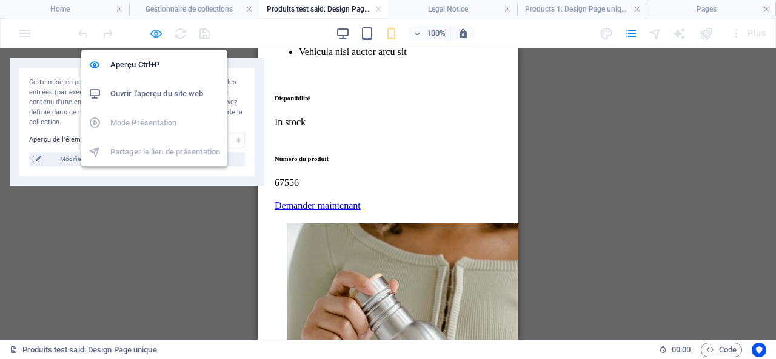
scroll to position [994, 0]
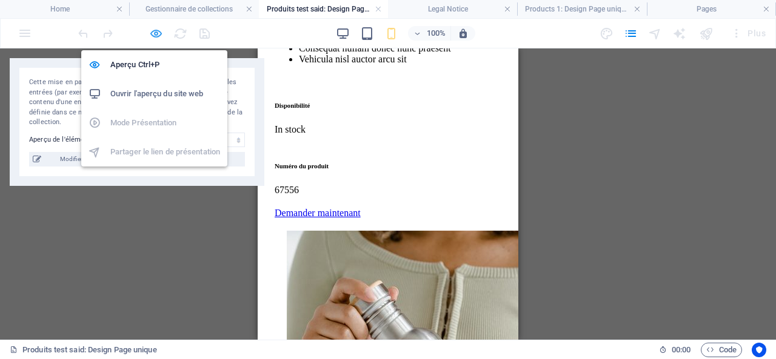
click at [155, 35] on icon "button" at bounding box center [156, 34] width 14 height 14
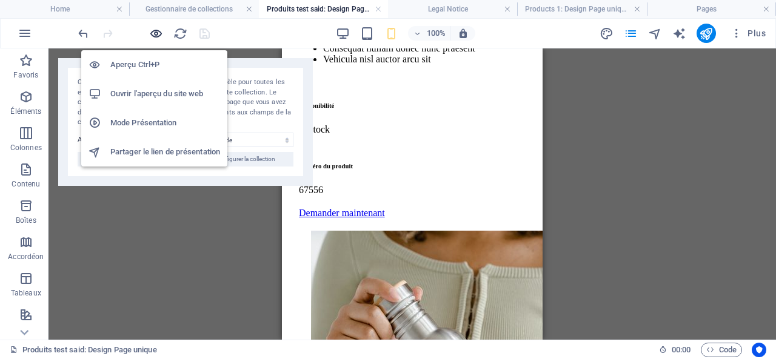
scroll to position [1001, 0]
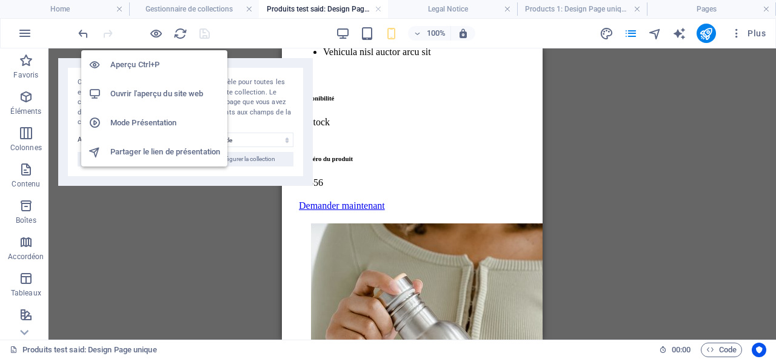
click at [143, 124] on h6 "Mode Présentation" at bounding box center [165, 123] width 110 height 15
